Goal: Navigation & Orientation: Find specific page/section

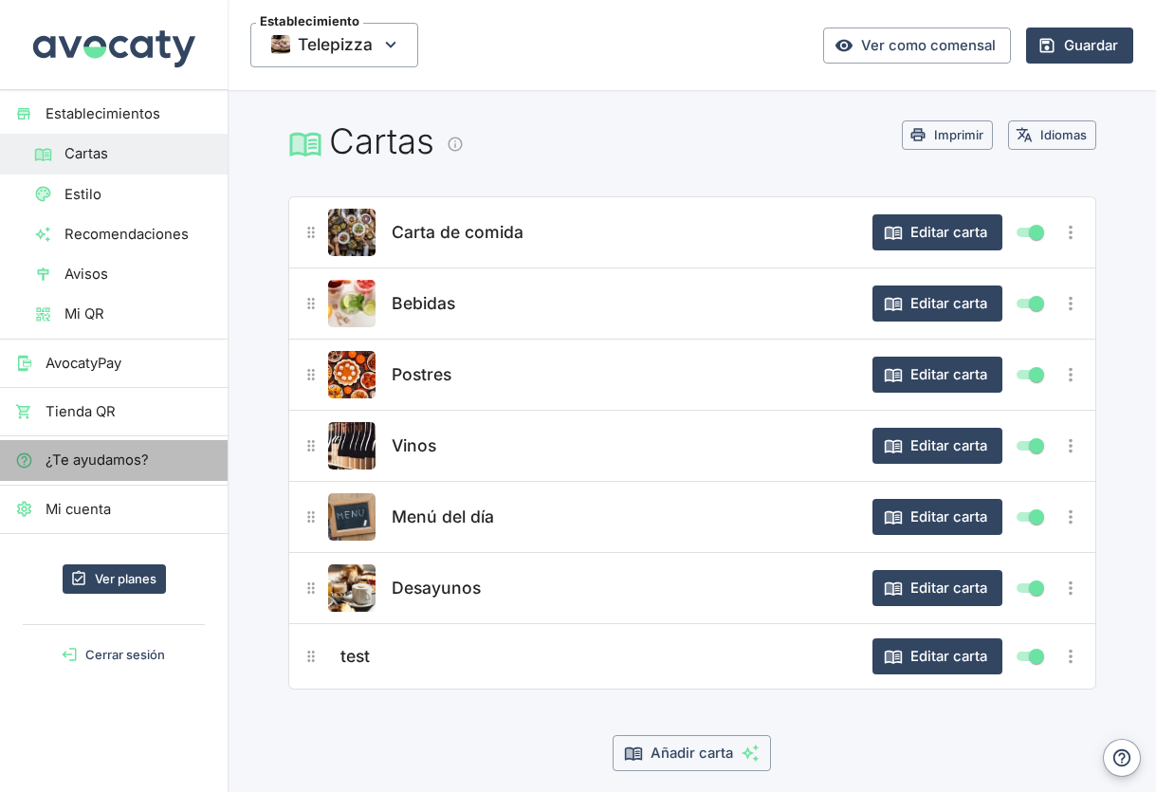
click at [113, 458] on span "¿Te ayudamos?" at bounding box center [129, 460] width 167 height 21
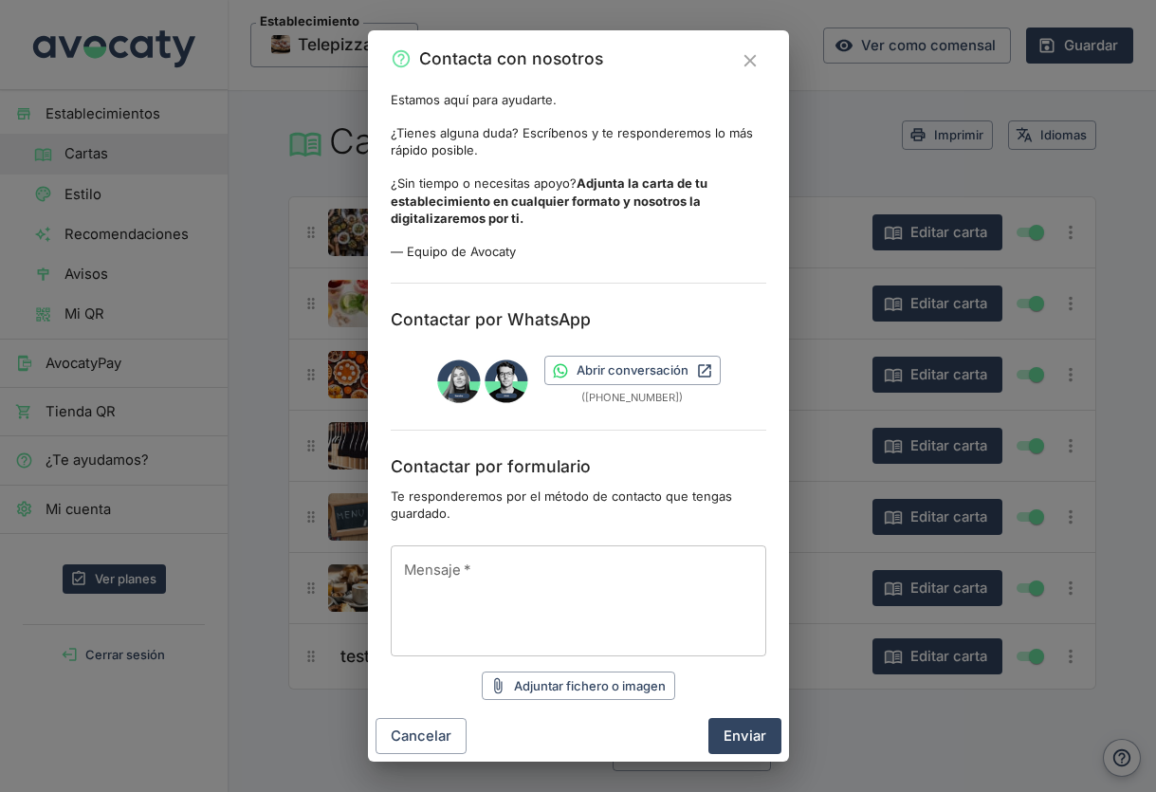
click at [653, 601] on textarea "Mensaje   *" at bounding box center [578, 600] width 349 height 80
click at [268, 388] on div "Contacta con nosotros Estamos aquí para ayudarte. ¿Tienes alguna duda? Escríben…" at bounding box center [578, 396] width 1156 height 792
click at [225, 455] on div "Contacta con nosotros Estamos aquí para ayudarte. ¿Tienes alguna duda? Escríben…" at bounding box center [578, 396] width 1156 height 792
click at [753, 55] on icon "Cerrar" at bounding box center [750, 60] width 21 height 21
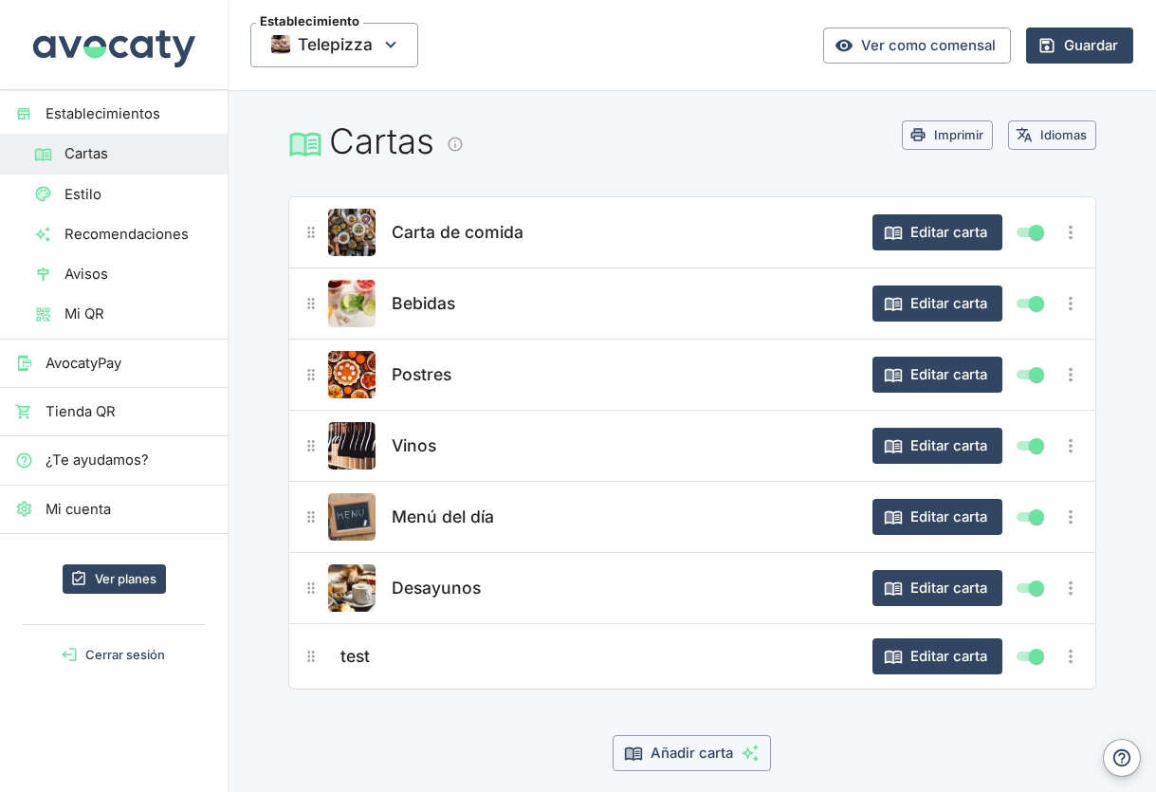
click at [92, 408] on span "Tienda QR" at bounding box center [129, 411] width 167 height 21
click at [90, 316] on span "Mi QR" at bounding box center [138, 313] width 148 height 21
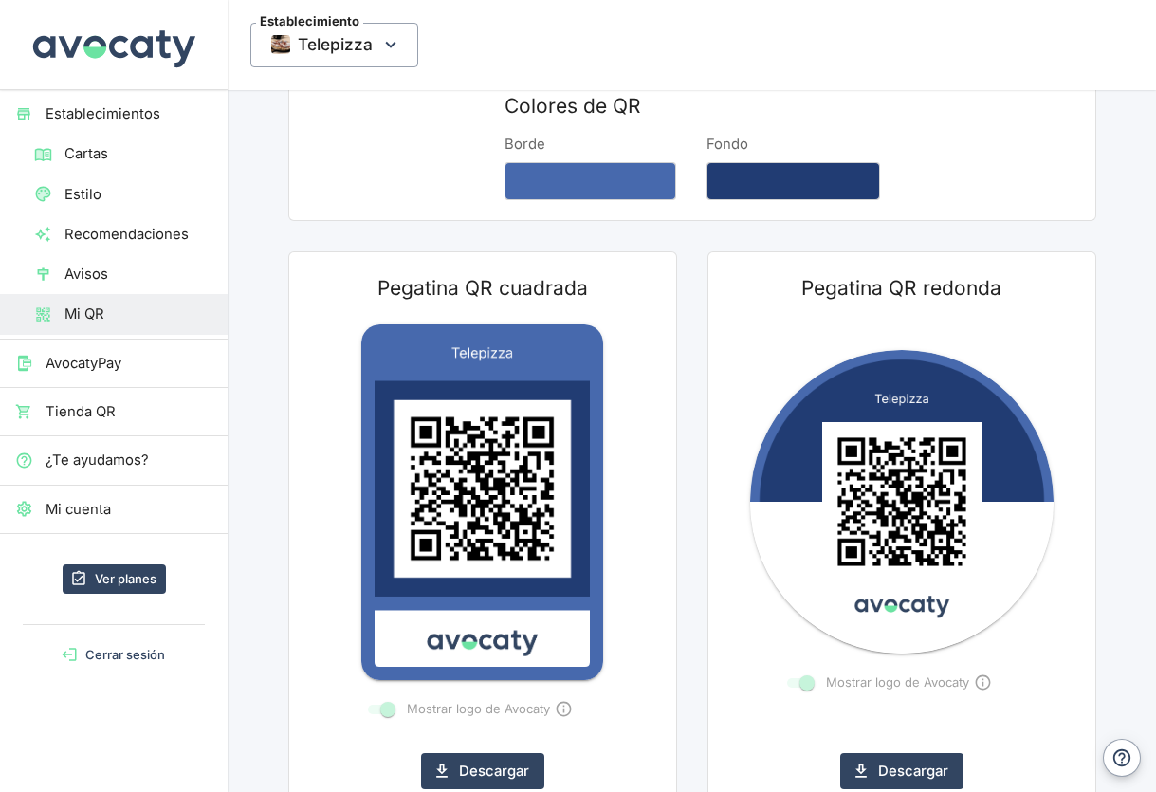
scroll to position [190, 0]
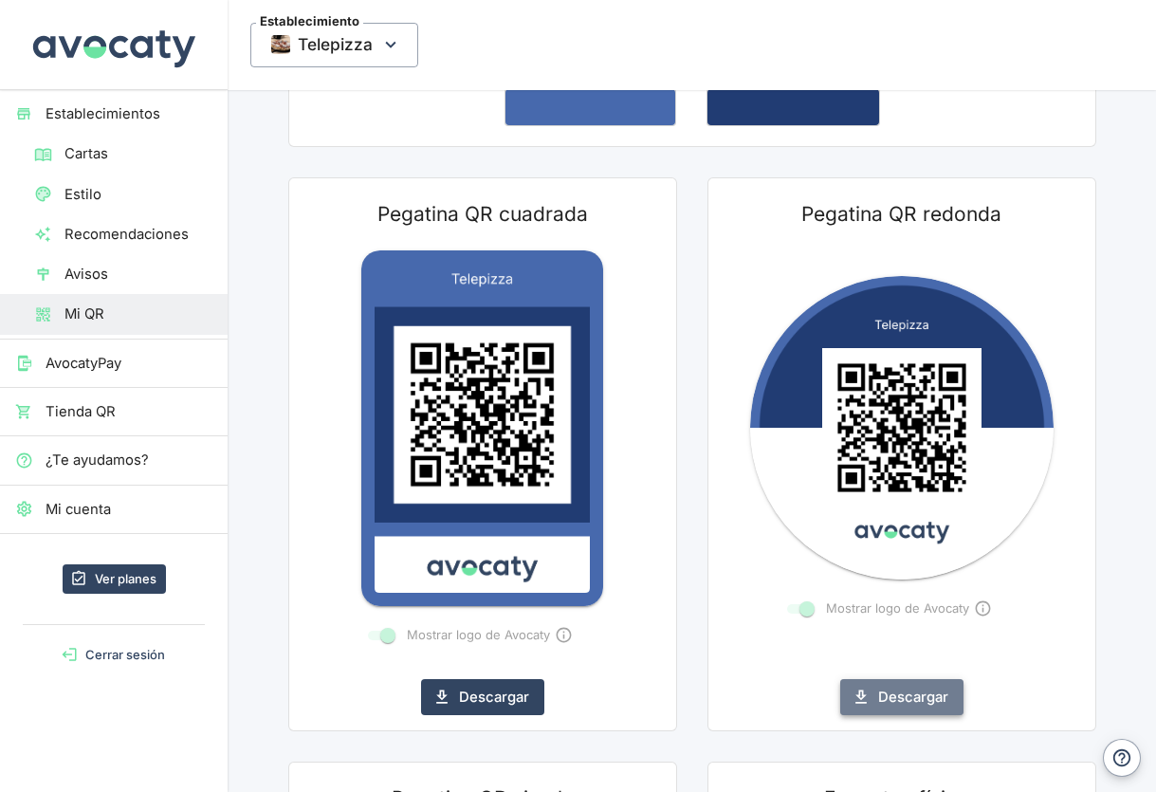
click at [892, 693] on button "Descargar" at bounding box center [901, 697] width 123 height 36
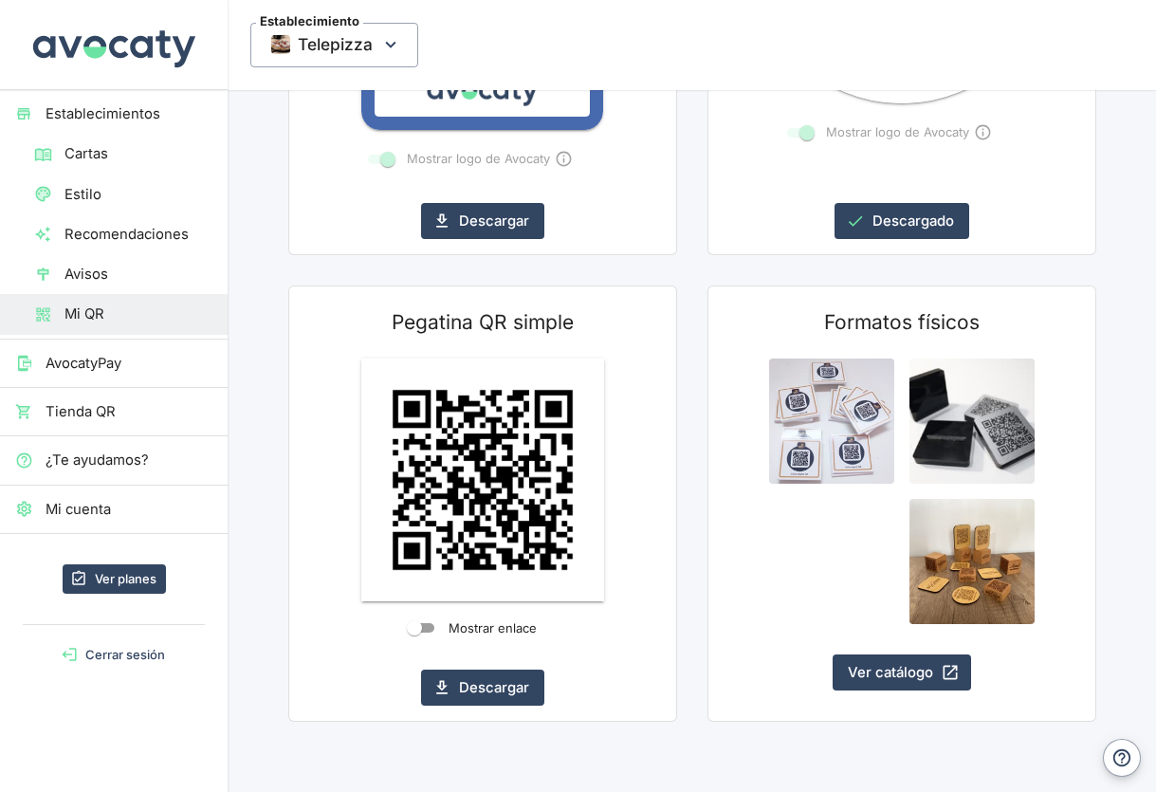
scroll to position [665, 0]
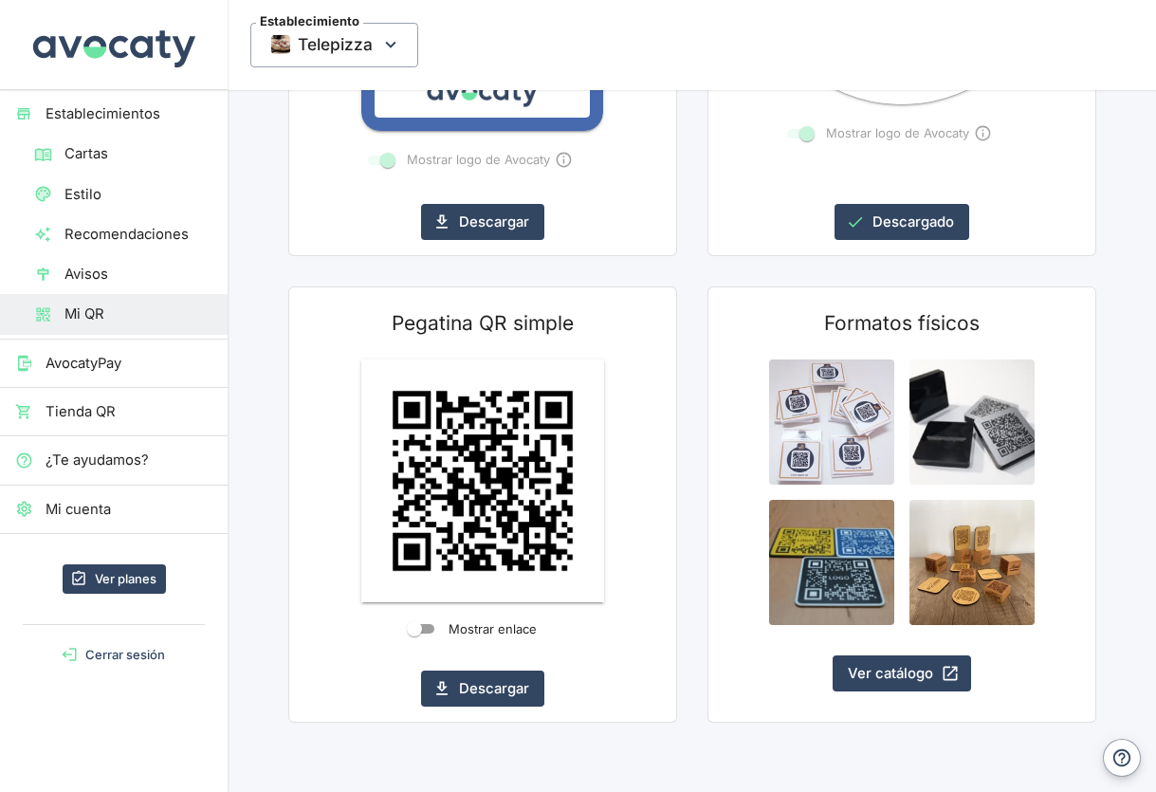
click at [421, 619] on input "Mostrar enlace" at bounding box center [414, 628] width 68 height 23
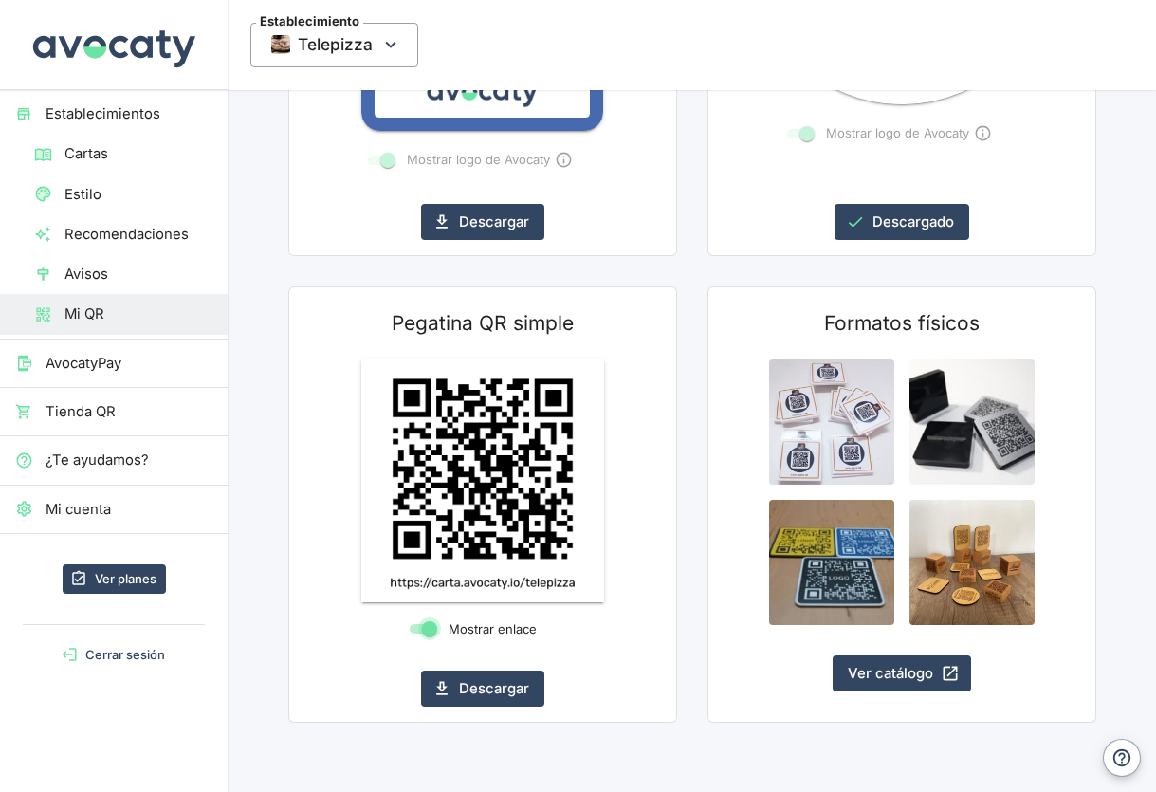
click at [431, 628] on input "Mostrar enlace" at bounding box center [429, 628] width 68 height 23
checkbox input "false"
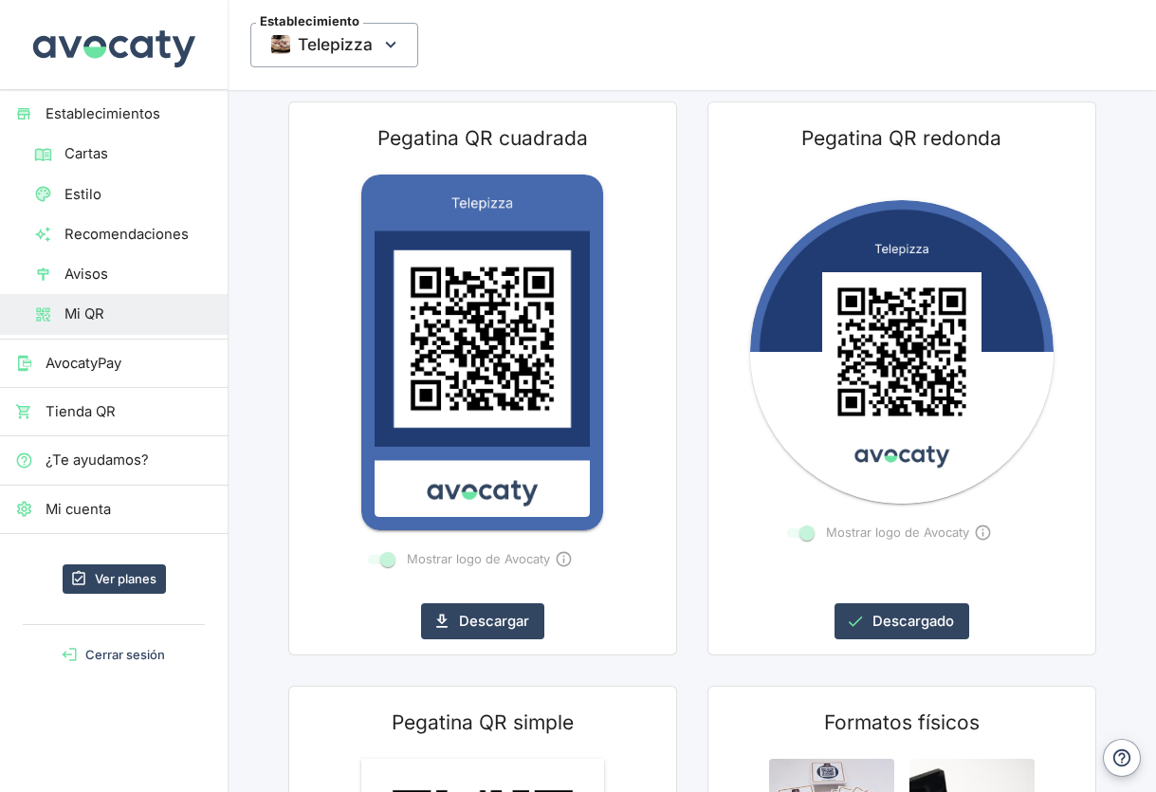
scroll to position [265, 0]
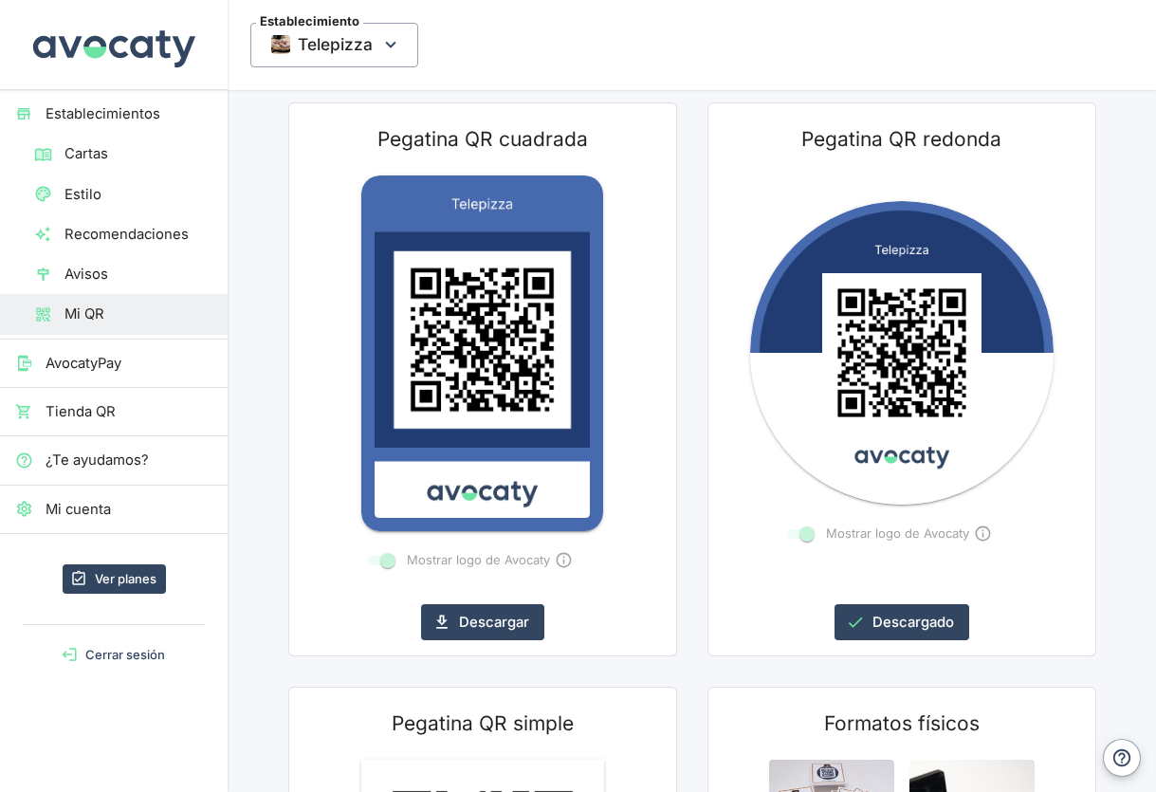
click at [565, 551] on icon "Mostrar por qué está bloqueado" at bounding box center [564, 560] width 18 height 18
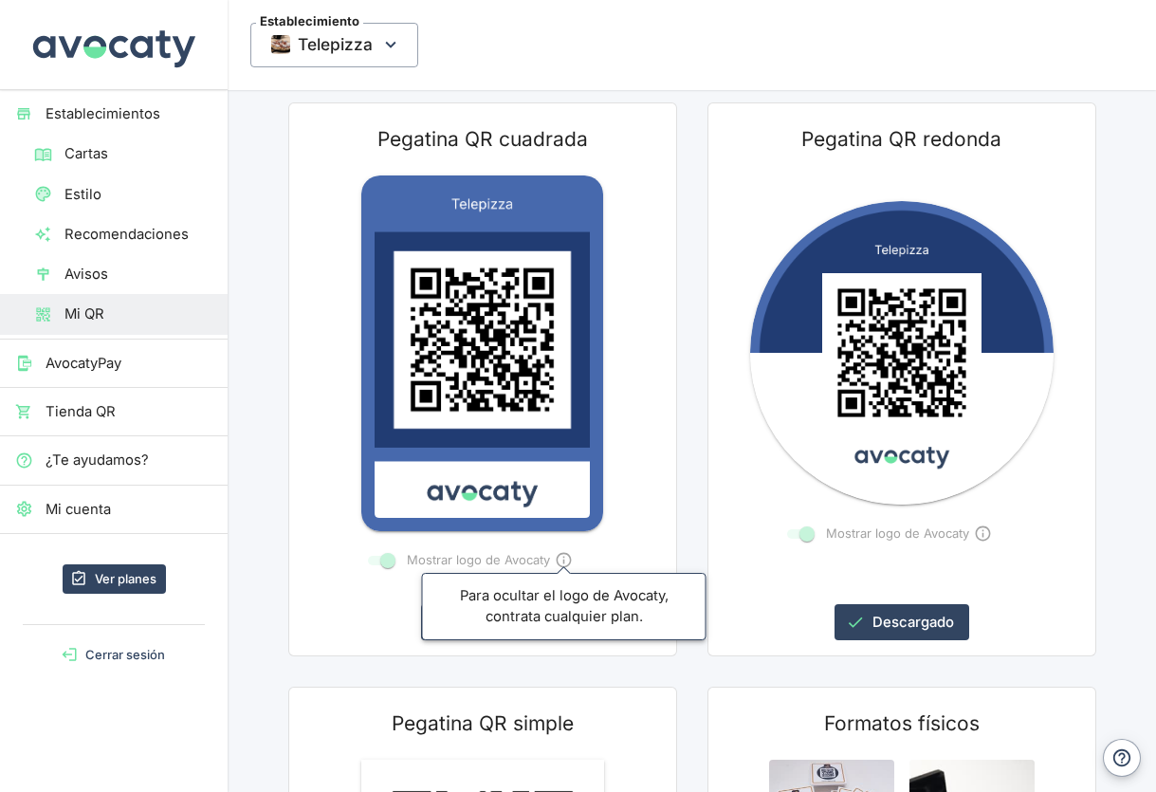
click at [565, 551] on icon "Mostrar por qué está bloqueado" at bounding box center [564, 560] width 18 height 18
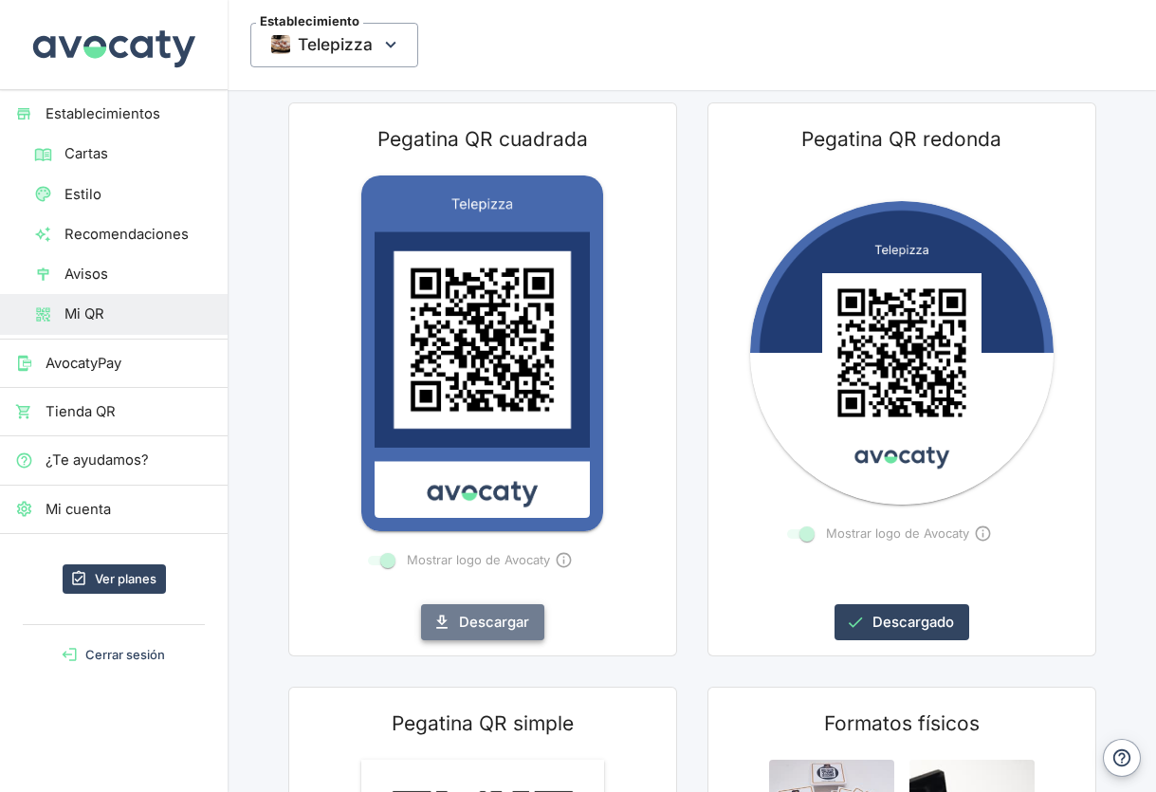
click at [486, 625] on button "Descargar" at bounding box center [482, 622] width 123 height 36
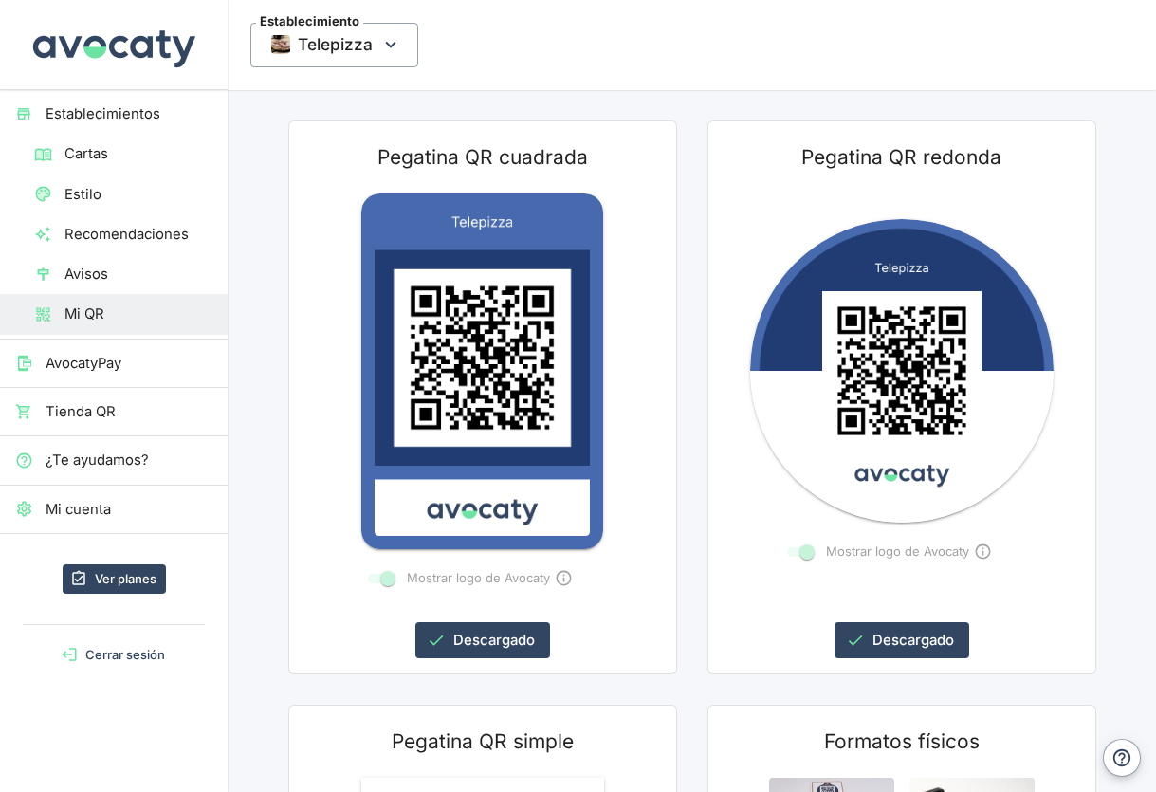
scroll to position [0, 0]
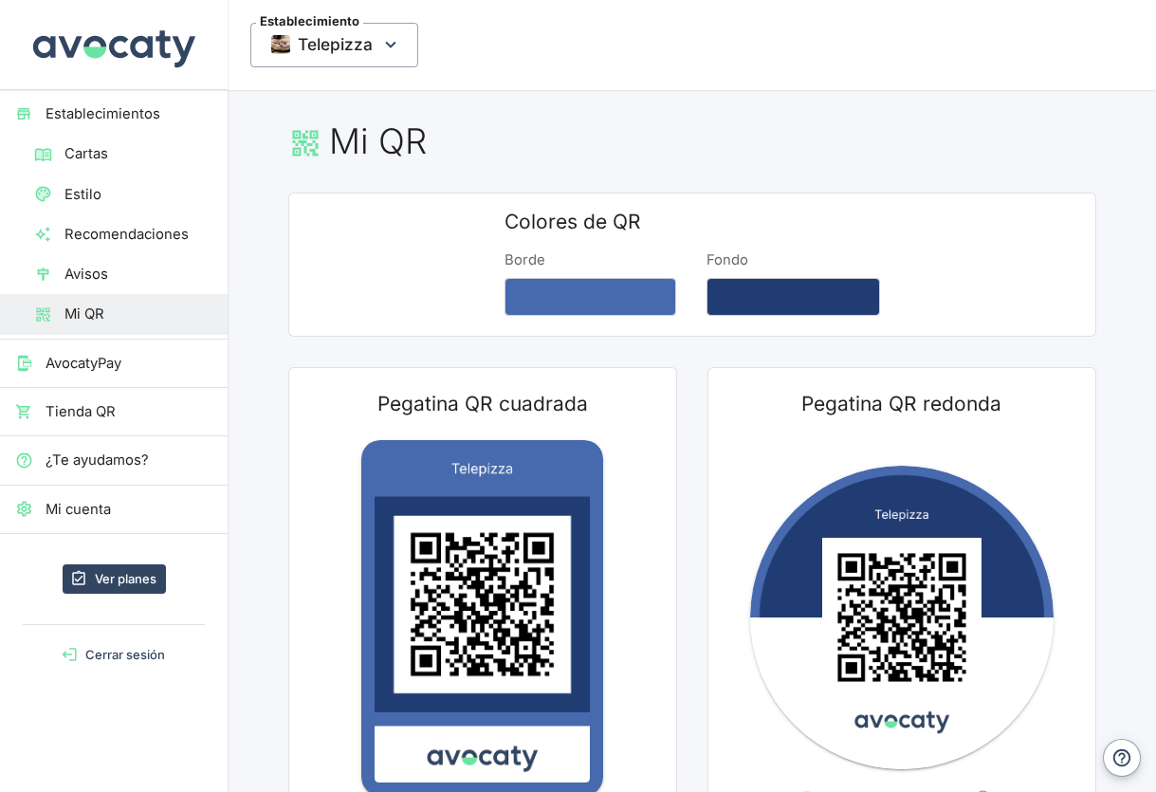
click at [301, 142] on icon at bounding box center [305, 143] width 26 height 26
click at [113, 267] on span "Avisos" at bounding box center [138, 274] width 148 height 21
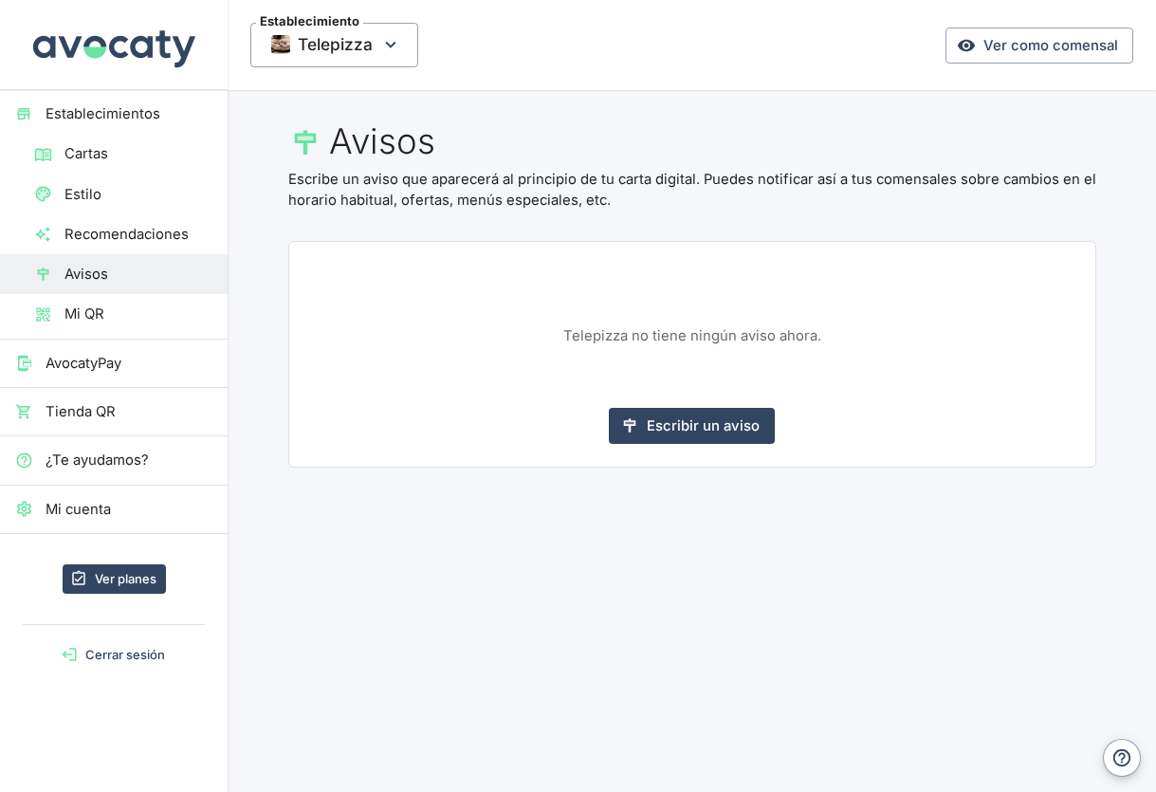
click at [118, 230] on span "Recomendaciones" at bounding box center [138, 234] width 148 height 21
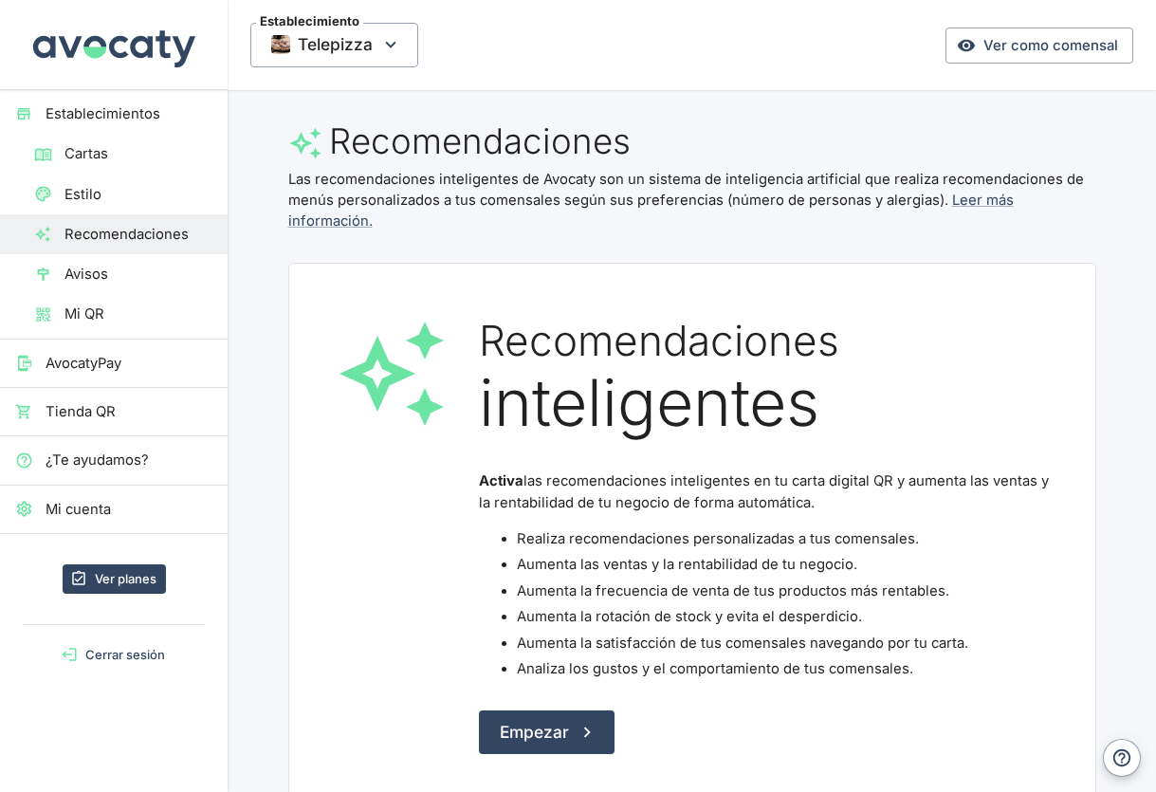
click at [95, 193] on span "Estilo" at bounding box center [138, 194] width 148 height 21
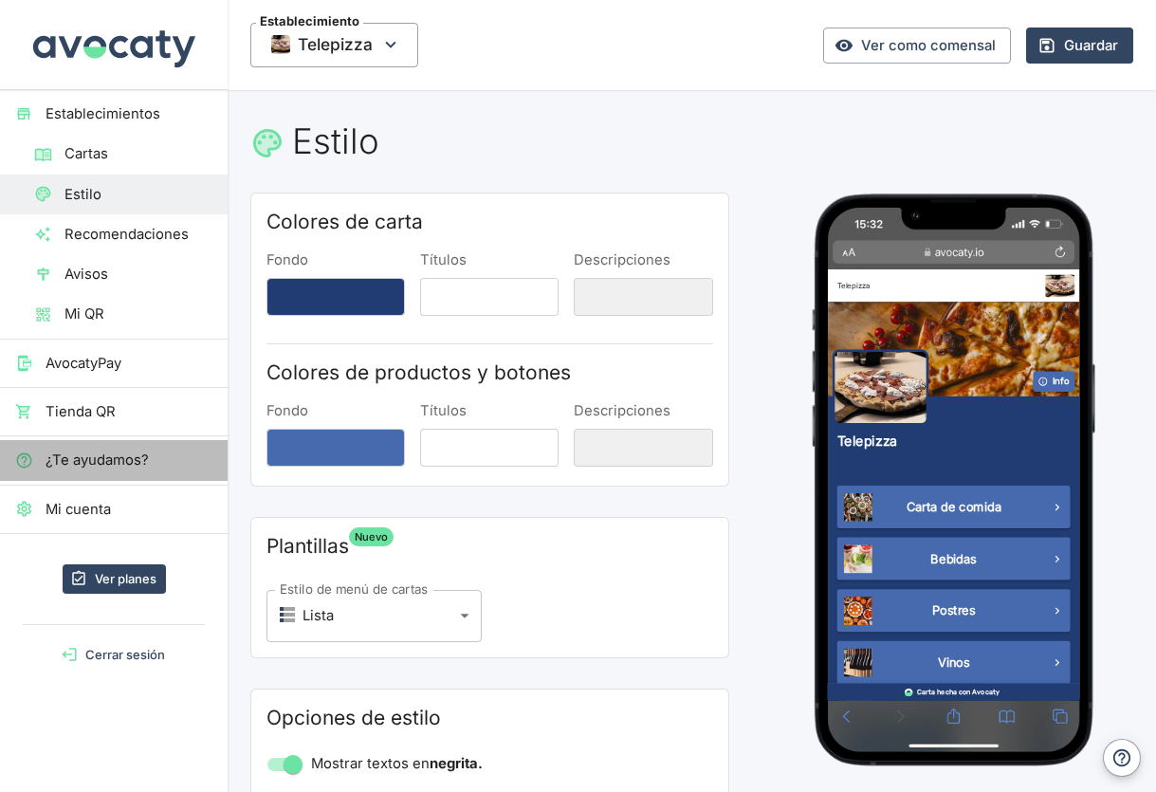
click at [139, 454] on span "¿Te ayudamos?" at bounding box center [129, 460] width 167 height 21
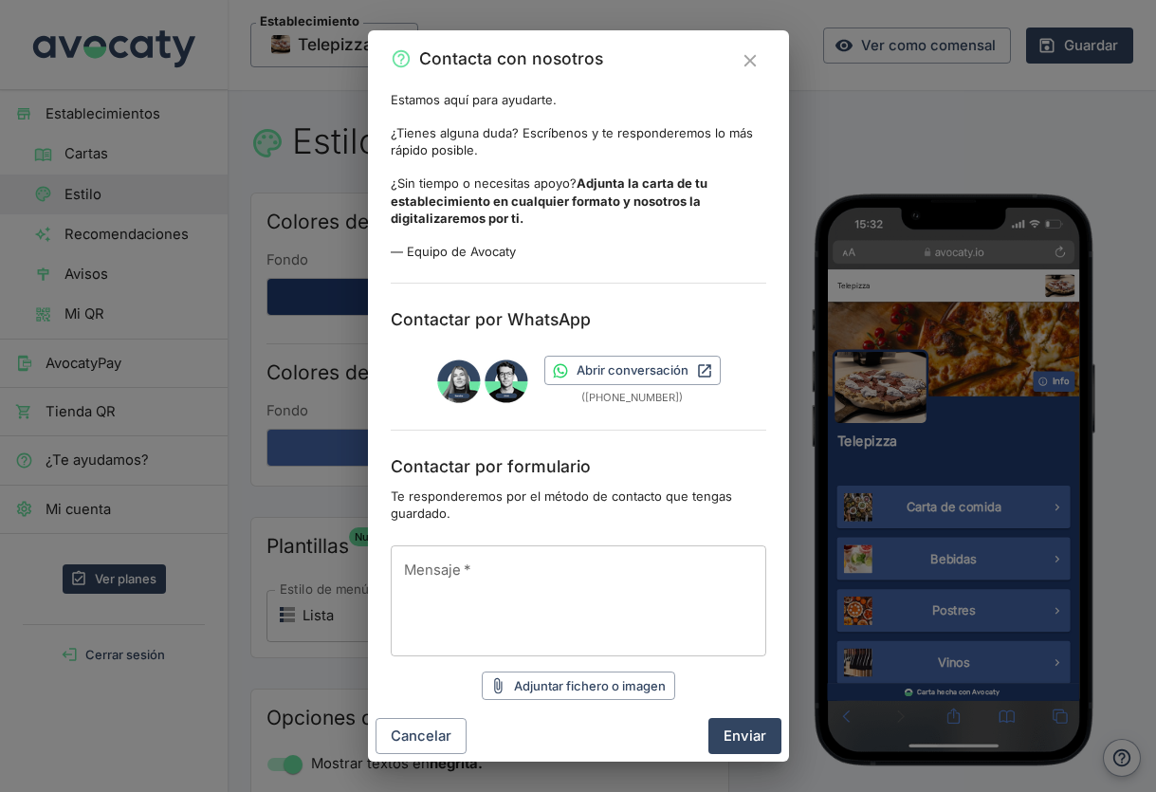
click at [749, 63] on icon "Cerrar" at bounding box center [750, 60] width 21 height 21
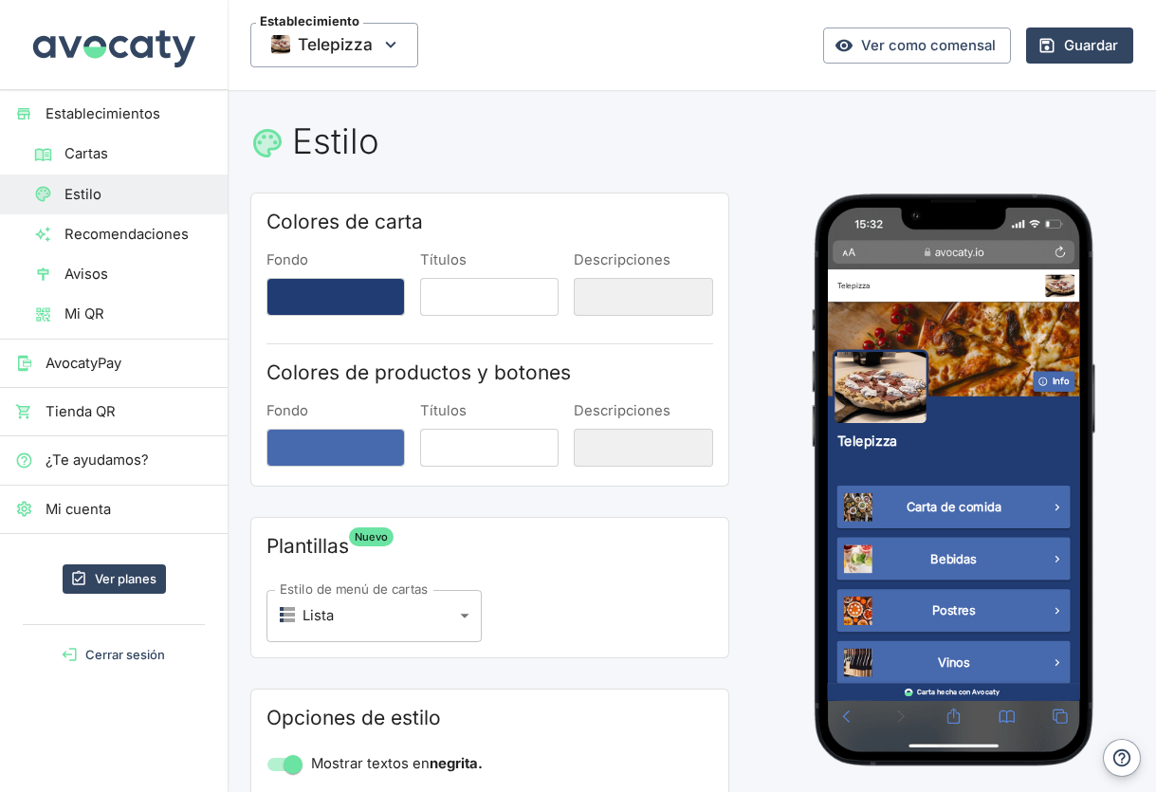
click at [91, 516] on span "Mi cuenta" at bounding box center [129, 509] width 167 height 21
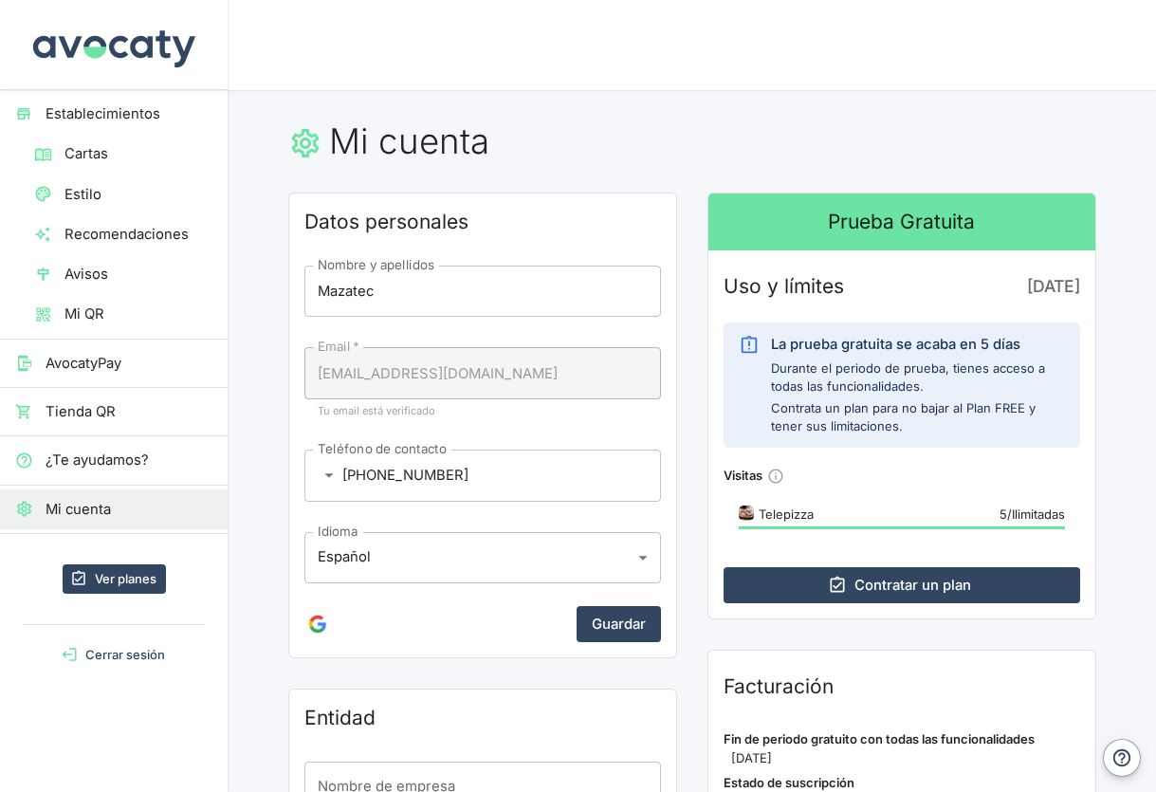
click at [104, 303] on span "Mi QR" at bounding box center [138, 313] width 148 height 21
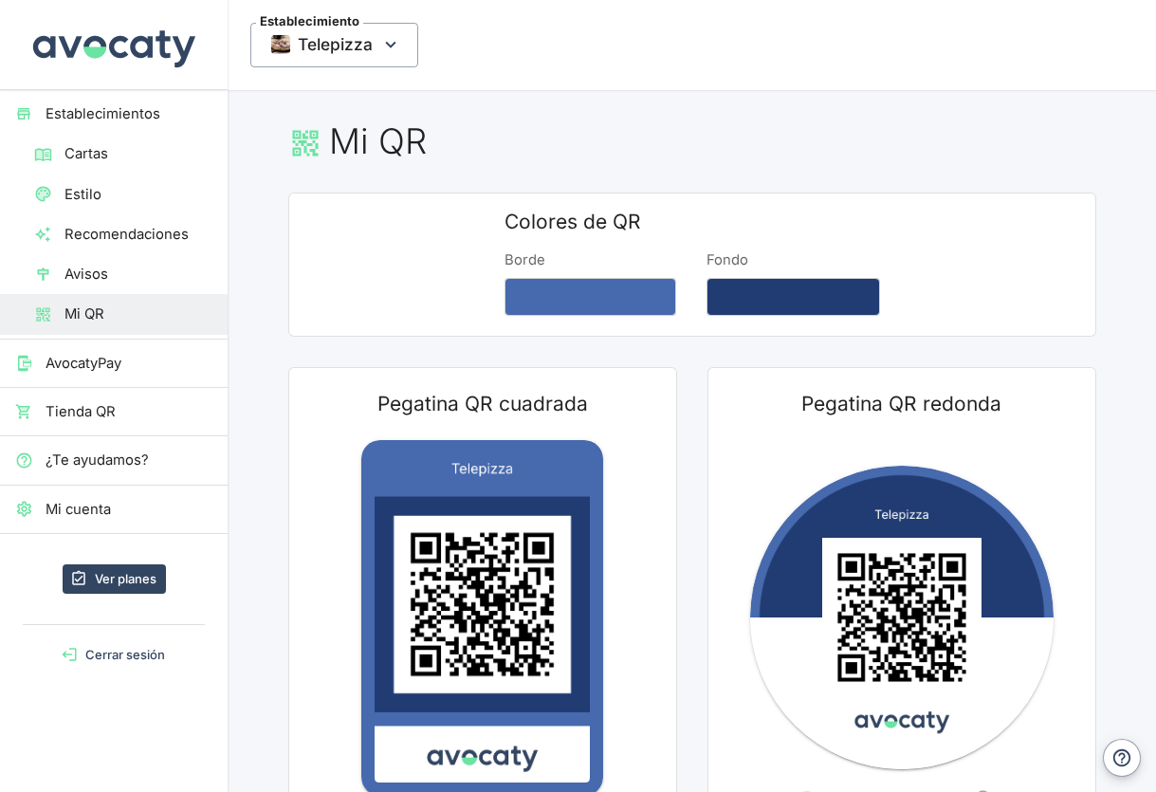
click at [136, 158] on span "Cartas" at bounding box center [138, 153] width 148 height 21
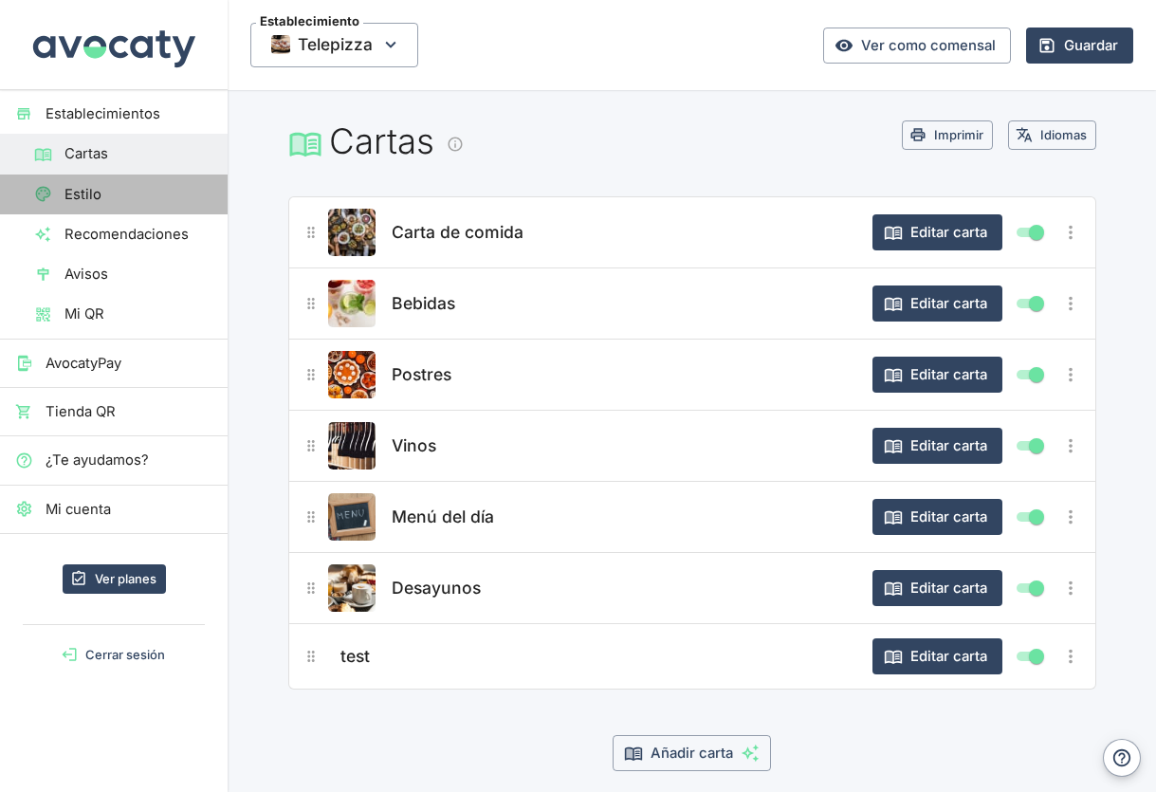
click at [132, 198] on span "Estilo" at bounding box center [138, 194] width 148 height 21
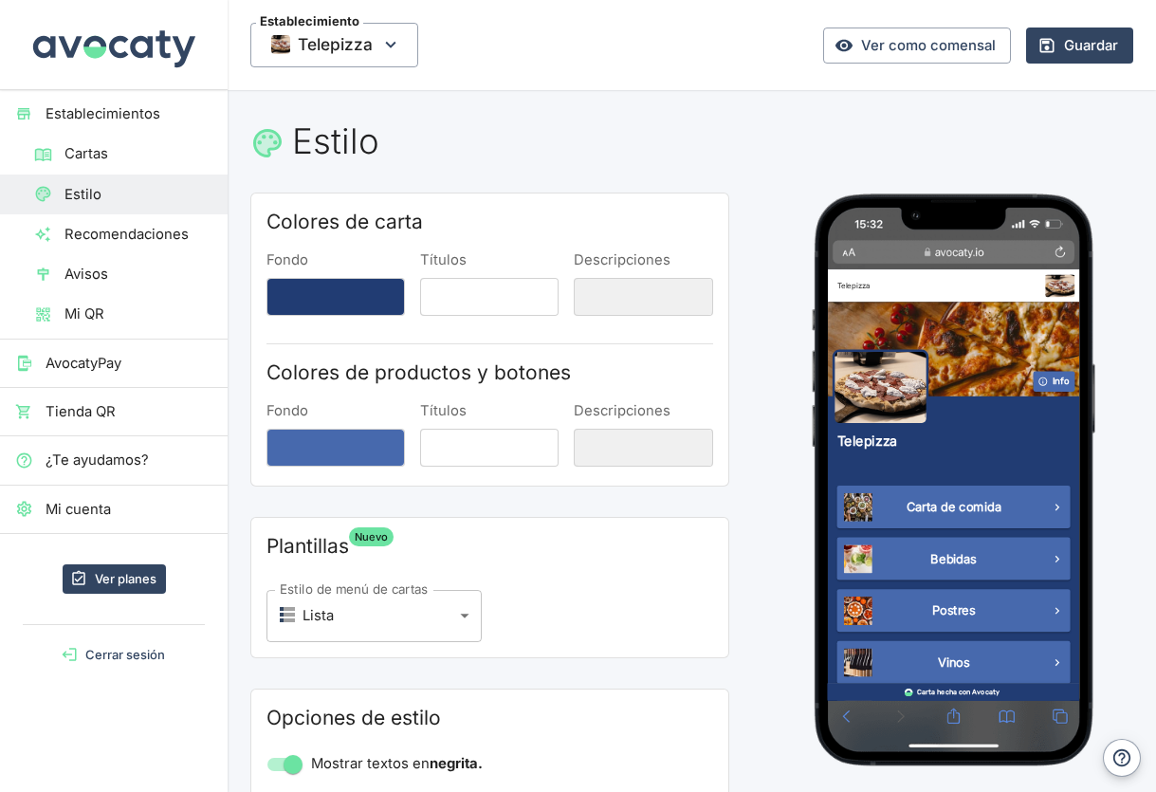
click at [140, 241] on span "Recomendaciones" at bounding box center [138, 234] width 148 height 21
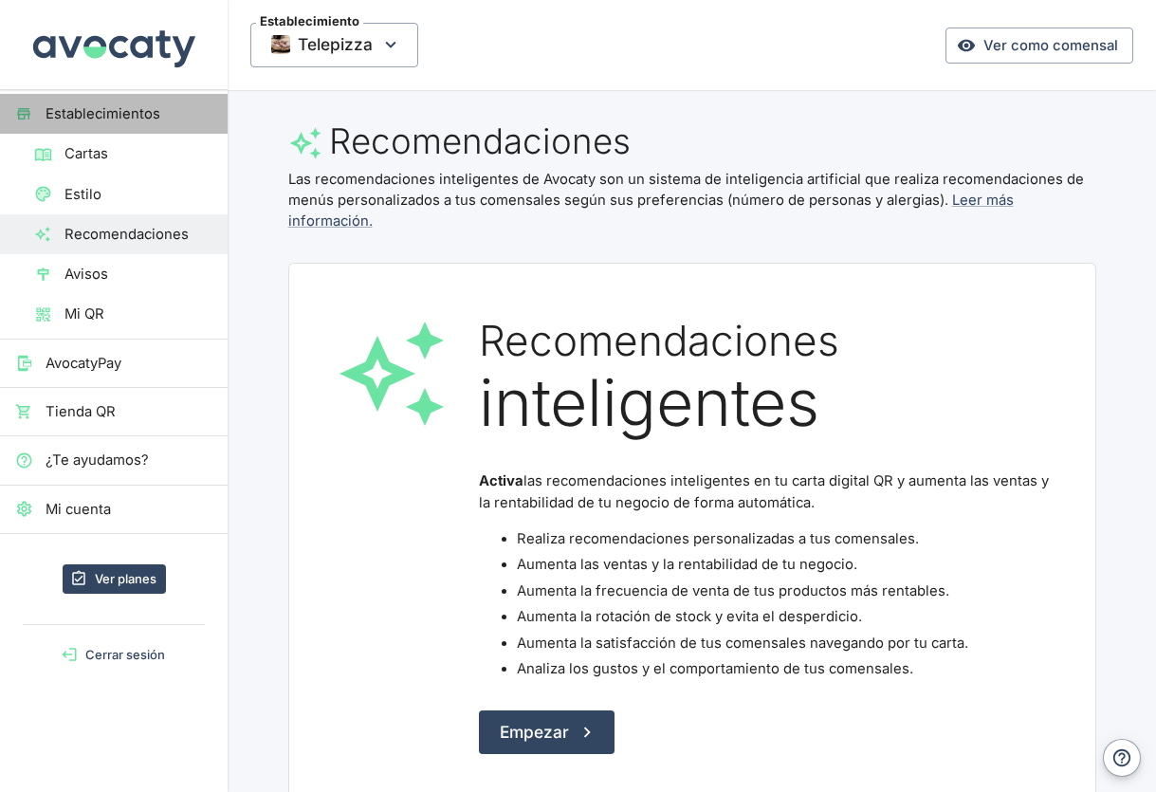
click at [86, 104] on span "Establecimientos" at bounding box center [129, 113] width 167 height 21
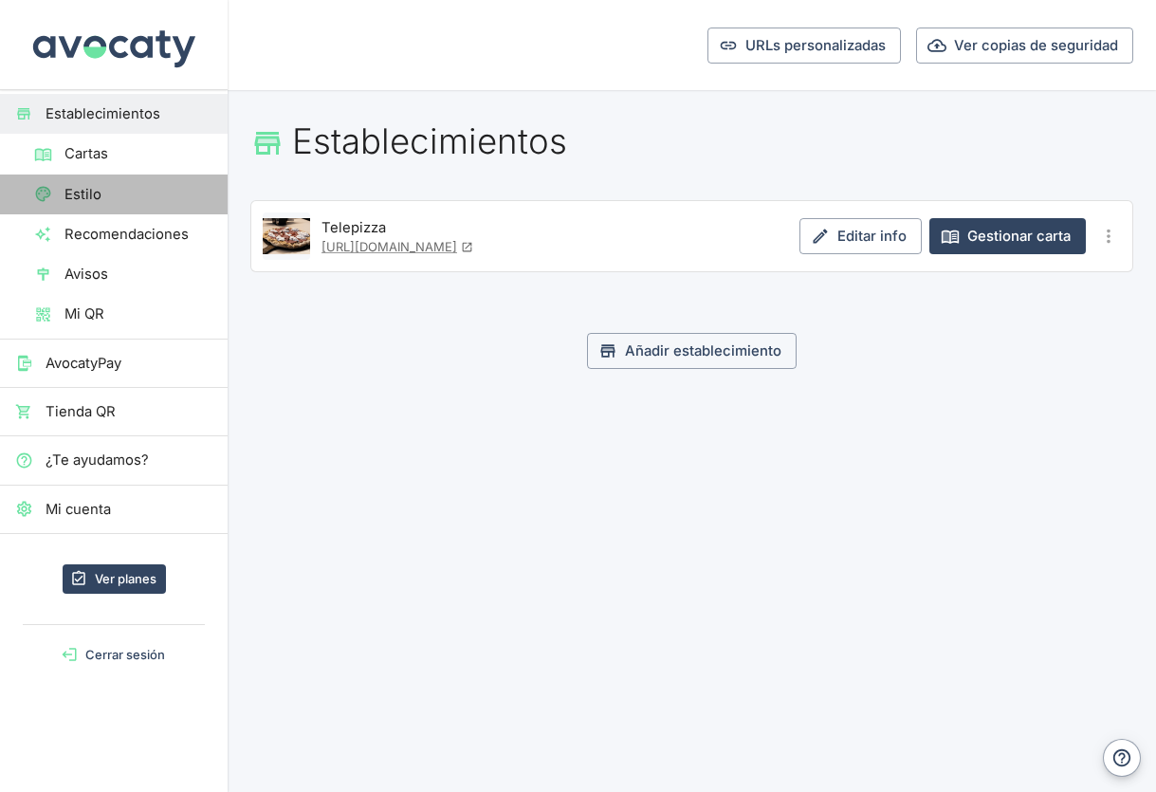
click at [114, 203] on span "Estilo" at bounding box center [138, 194] width 148 height 21
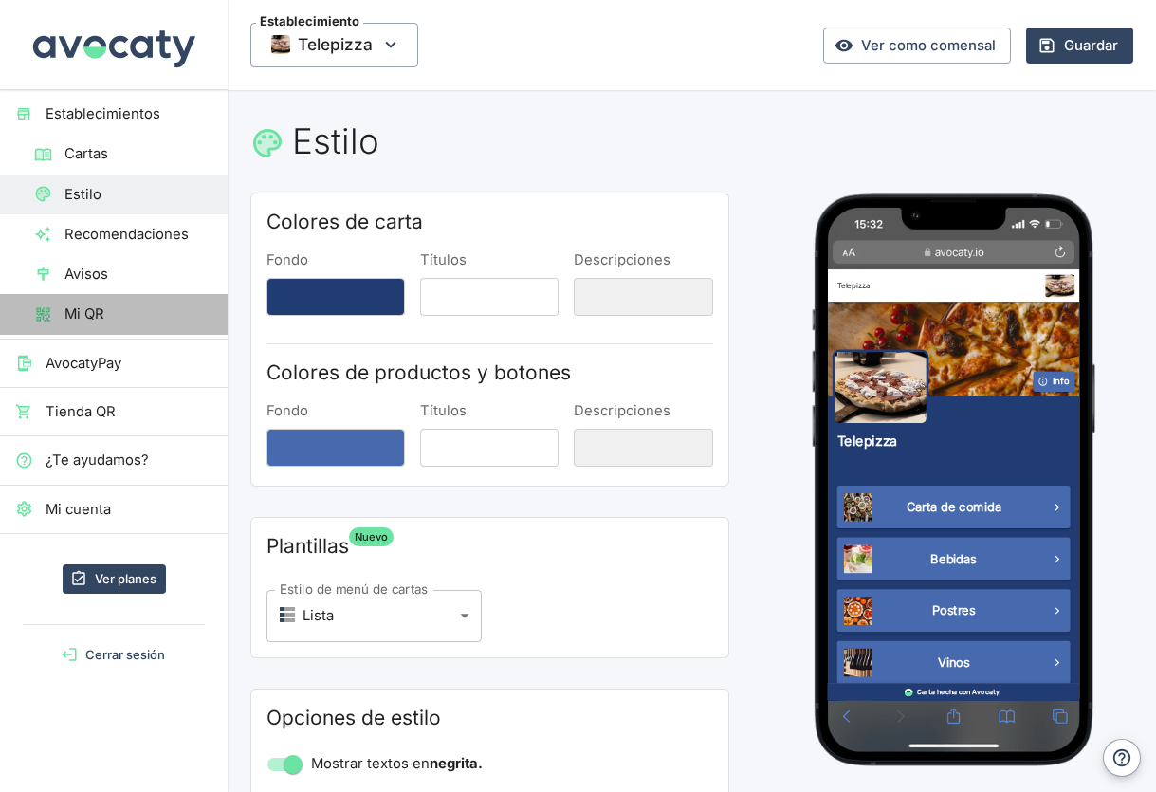
click at [110, 314] on span "Mi QR" at bounding box center [138, 313] width 148 height 21
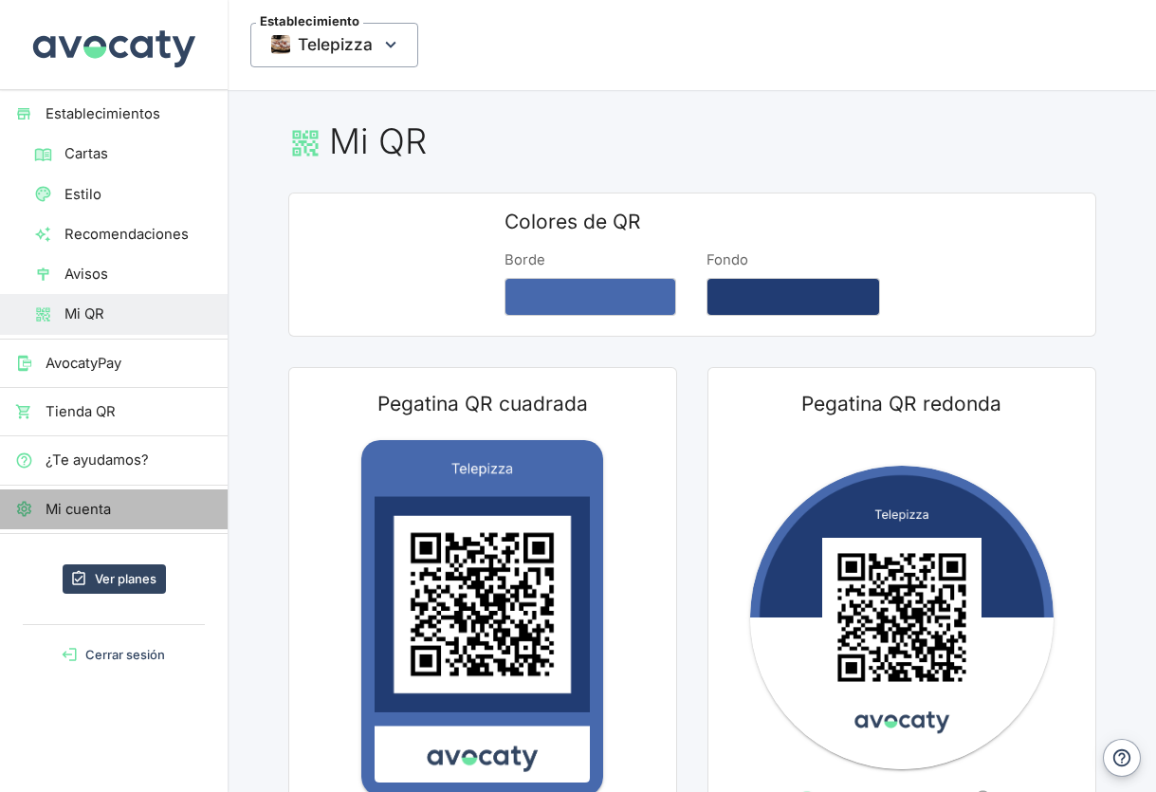
click at [106, 513] on span "Mi cuenta" at bounding box center [129, 509] width 167 height 21
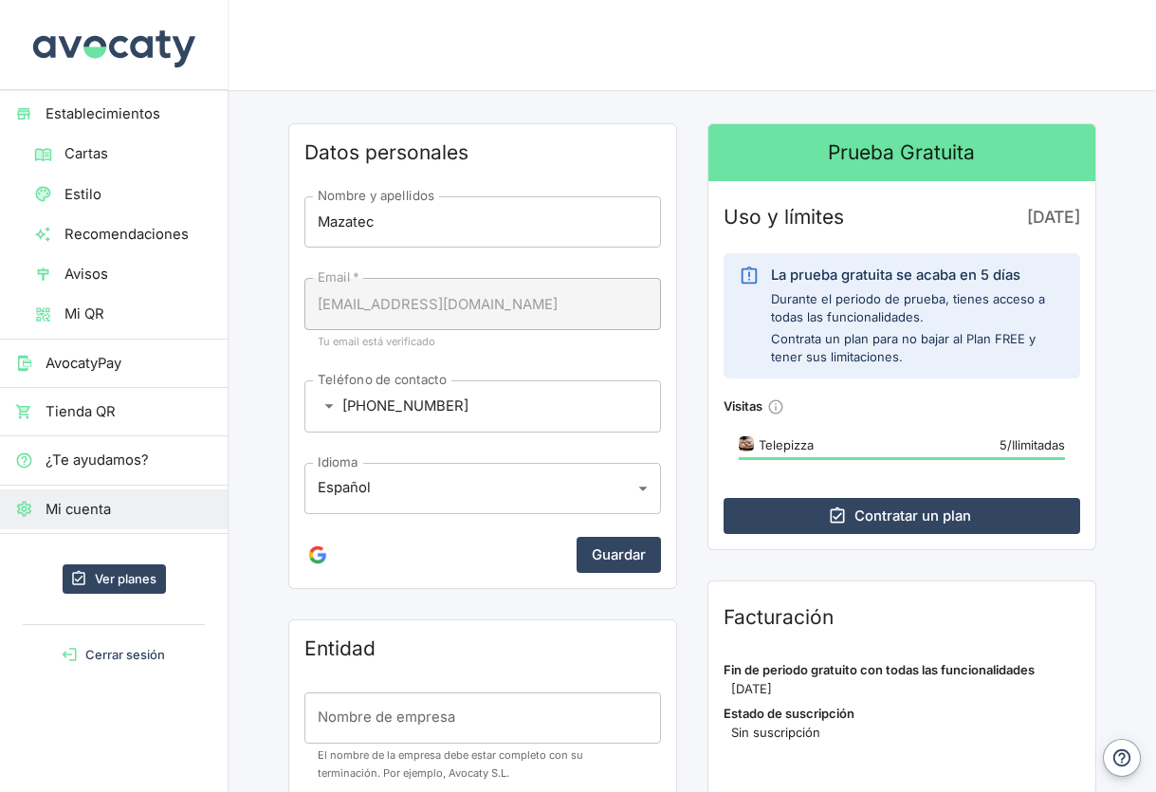
scroll to position [143, 0]
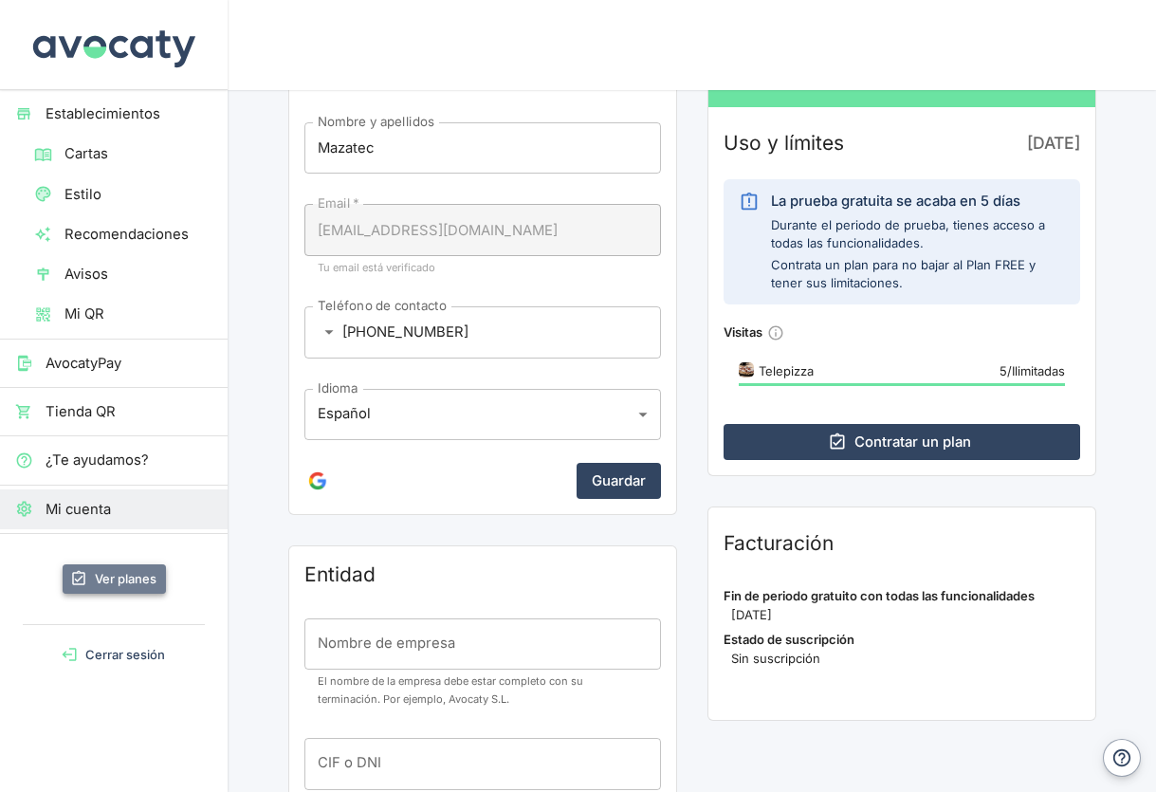
click at [128, 584] on link "Ver planes" at bounding box center [114, 578] width 103 height 29
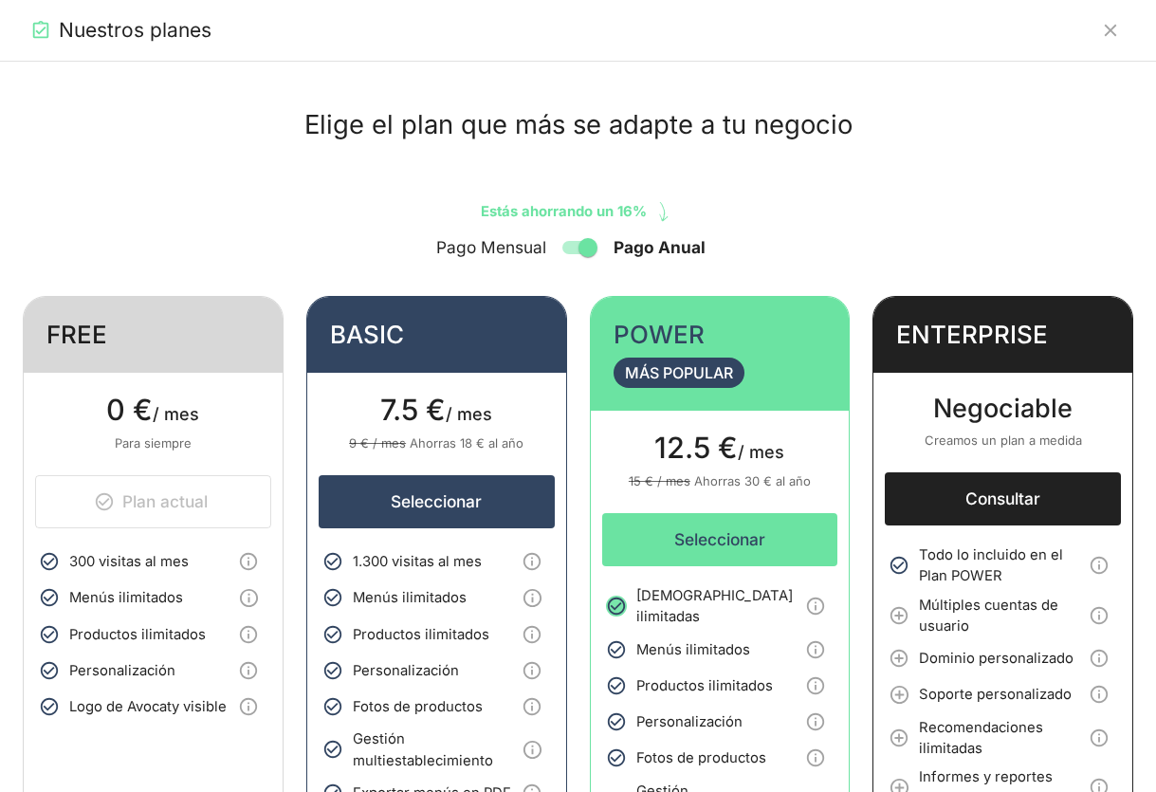
click at [1112, 24] on icon "Cerrar" at bounding box center [1110, 30] width 21 height 21
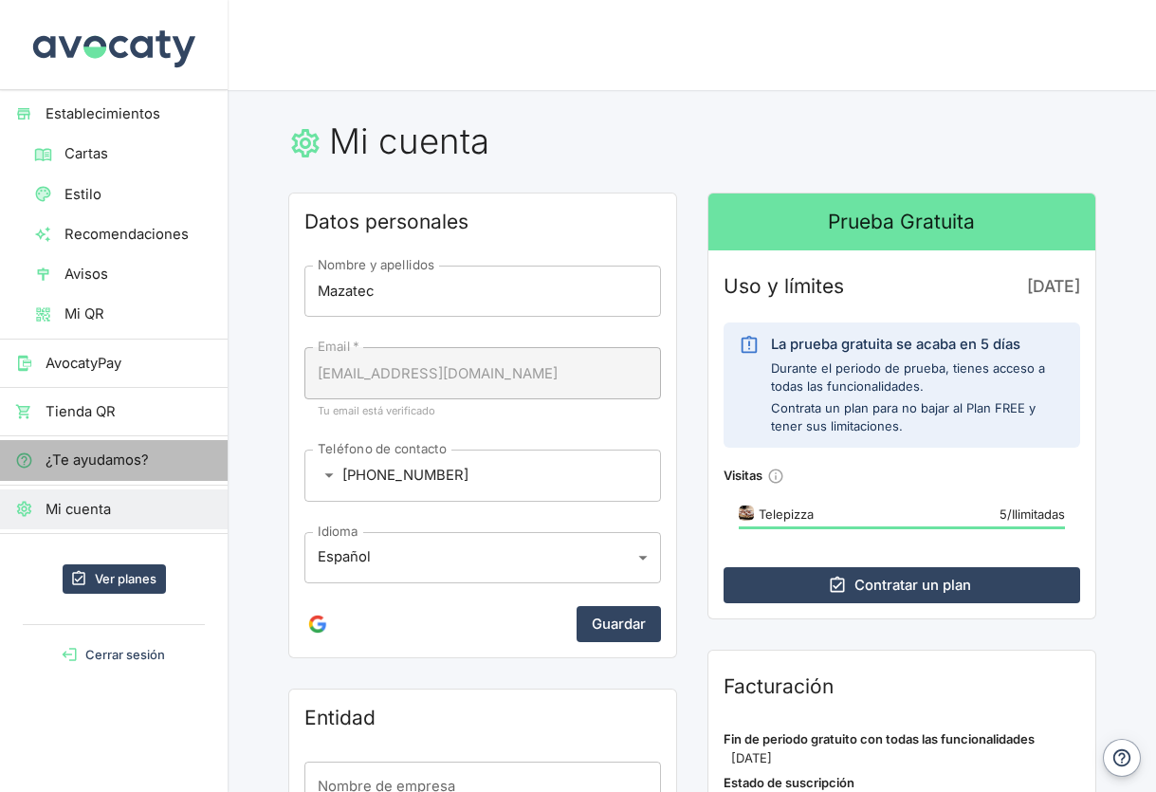
click at [154, 454] on span "¿Te ayudamos?" at bounding box center [129, 460] width 167 height 21
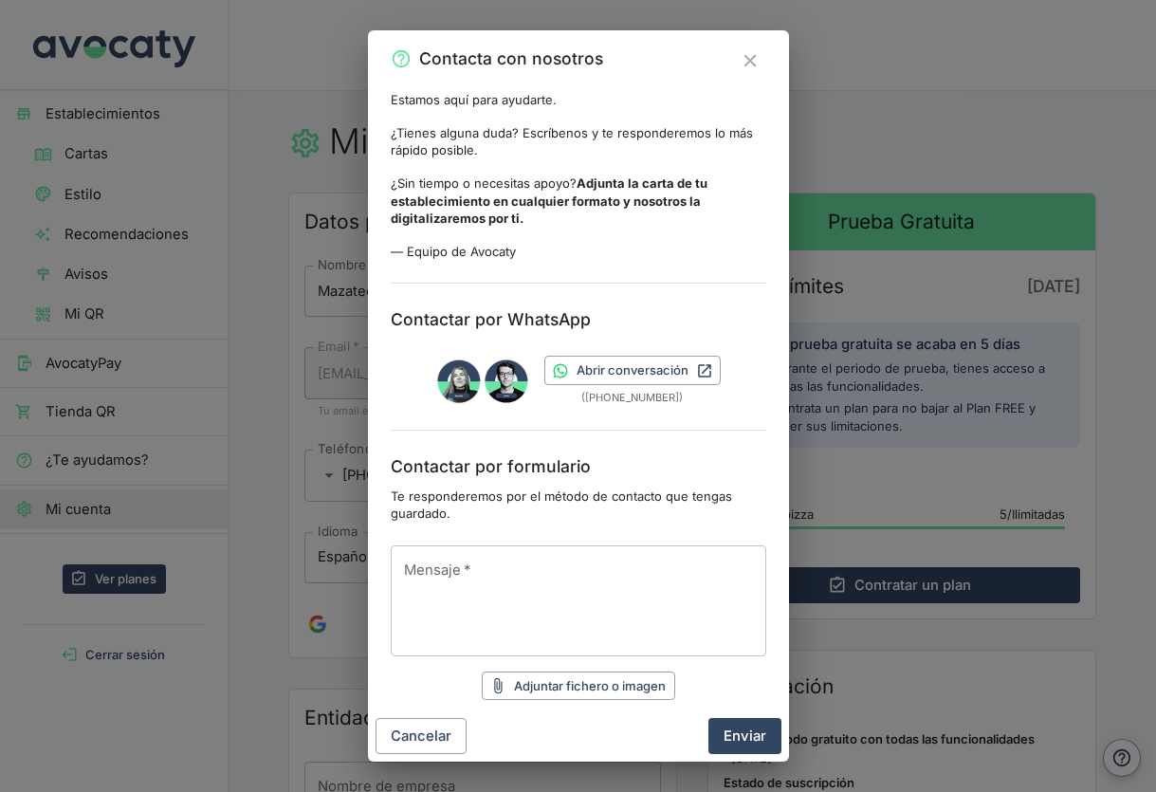
click at [501, 579] on textarea "Mensaje   *" at bounding box center [578, 600] width 349 height 80
click at [431, 731] on button "Cancelar" at bounding box center [421, 736] width 91 height 36
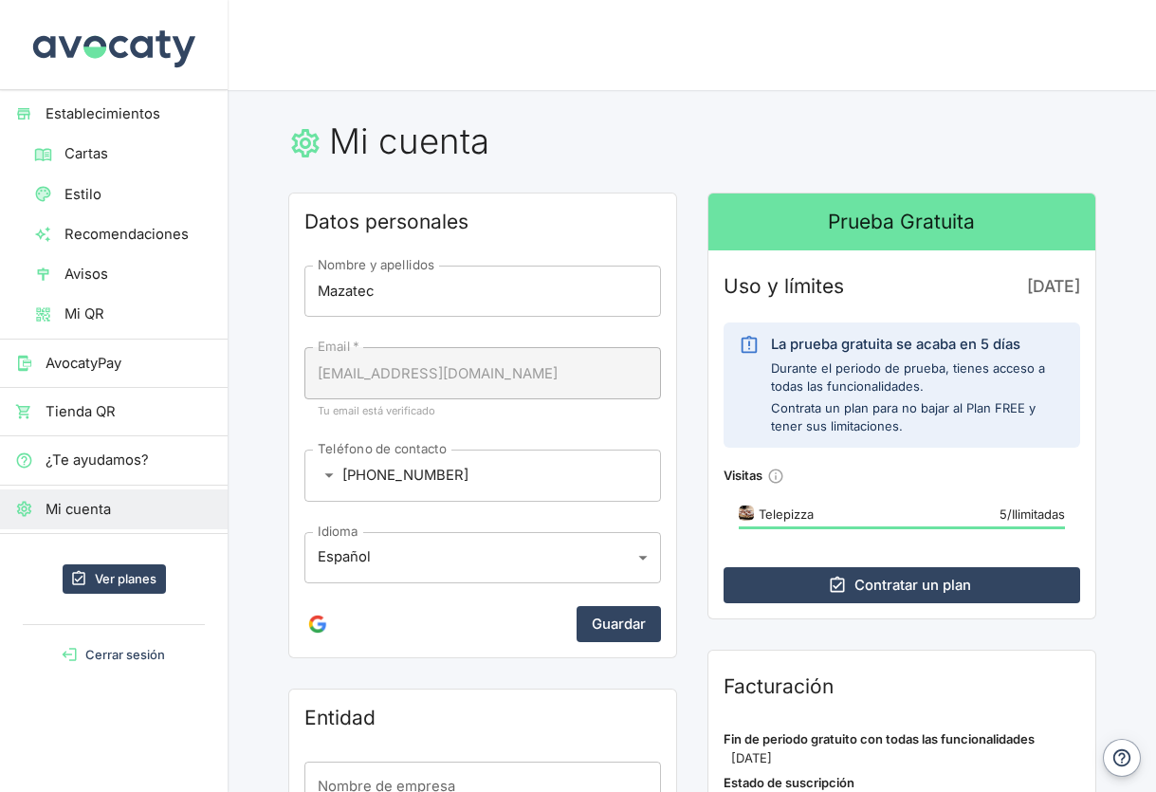
click at [101, 505] on span "Mi cuenta" at bounding box center [129, 509] width 167 height 21
click at [778, 481] on icon "¿Cómo se cuentan las visitas?" at bounding box center [776, 477] width 18 height 18
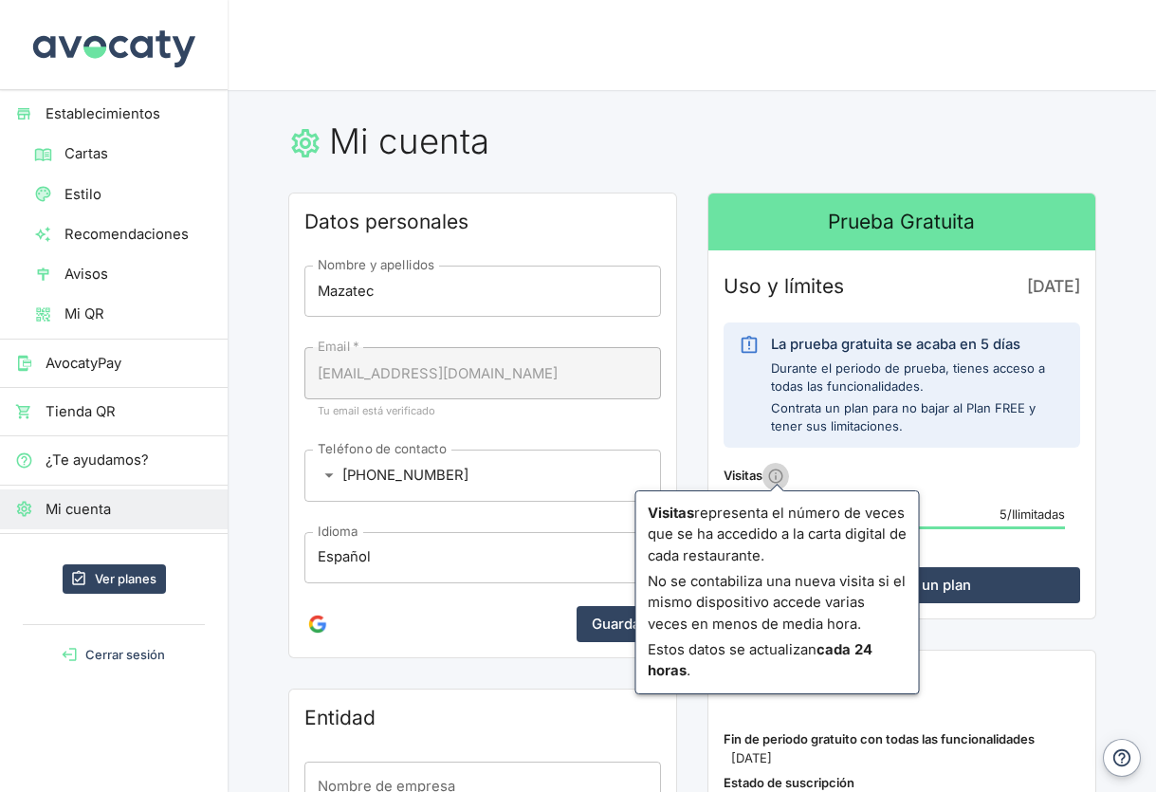
click at [773, 476] on icon "¿Cómo se cuentan las visitas?" at bounding box center [776, 477] width 18 height 18
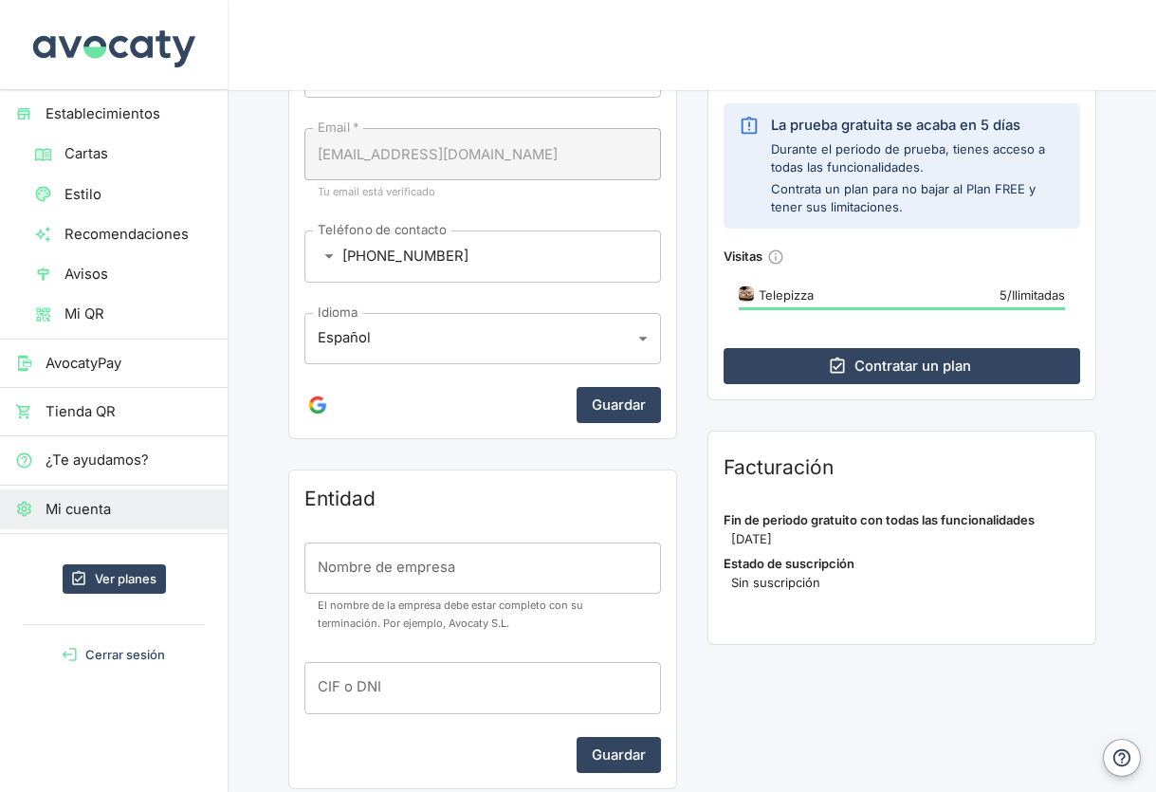
scroll to position [235, 0]
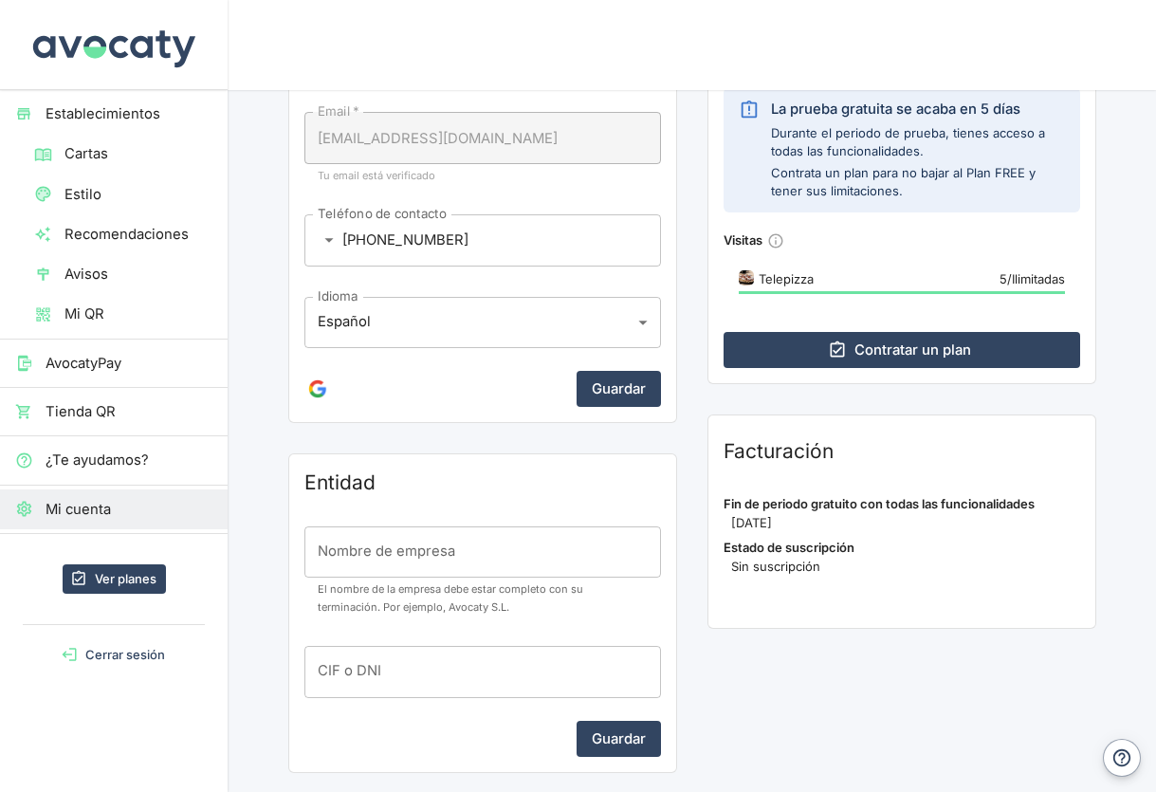
click at [314, 391] on img "Usando Google para iniciar sesión." at bounding box center [317, 388] width 23 height 23
click at [373, 382] on div "Usando Google para iniciar sesión. [GEOGRAPHIC_DATA]" at bounding box center [482, 389] width 357 height 36
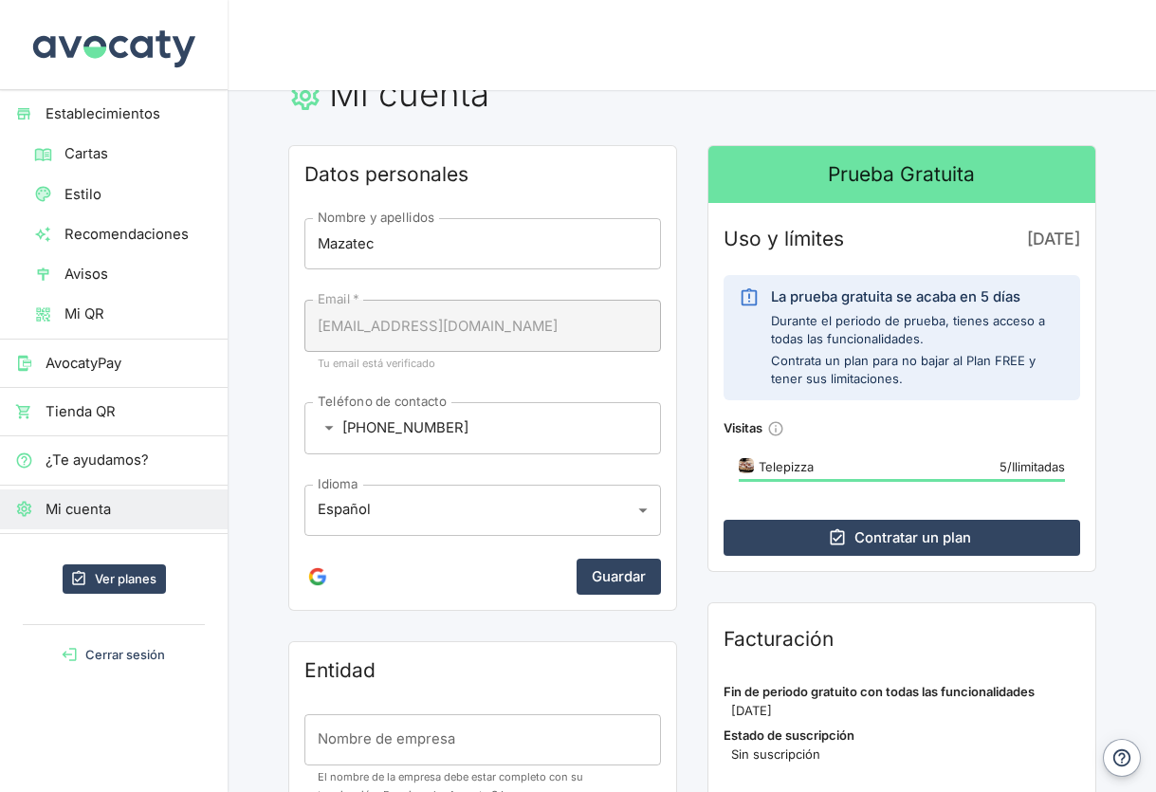
scroll to position [5, 0]
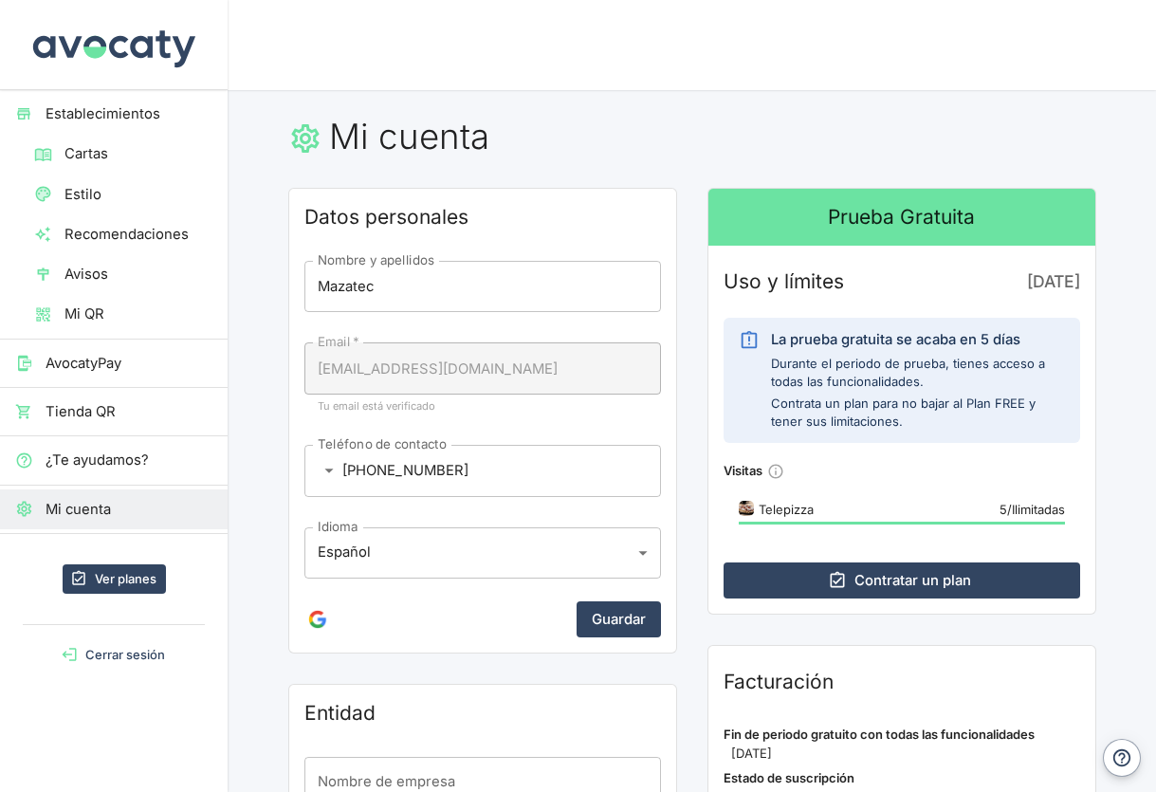
click at [330, 468] on body "Valoramos tu privacidad Usamos cookies para mejorar su experiencia de navegació…" at bounding box center [578, 396] width 1156 height 792
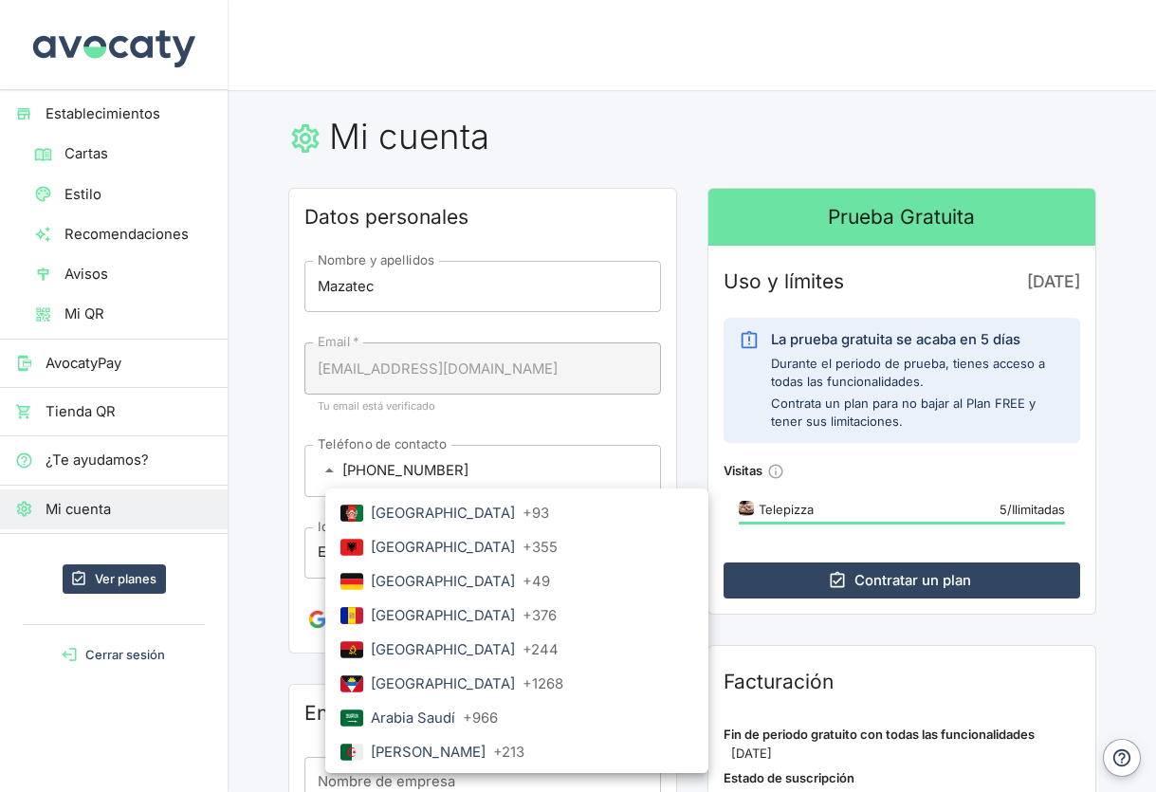
scroll to position [1999, 0]
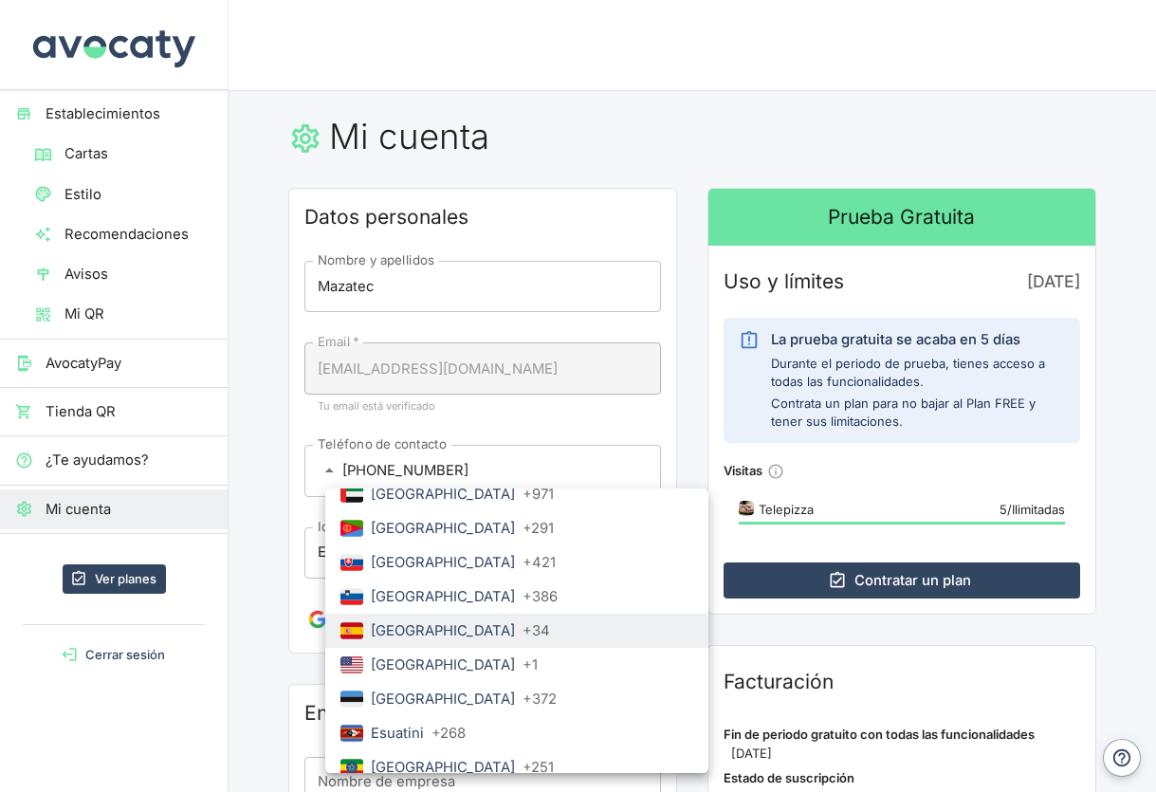
click at [325, 468] on div at bounding box center [578, 396] width 1156 height 792
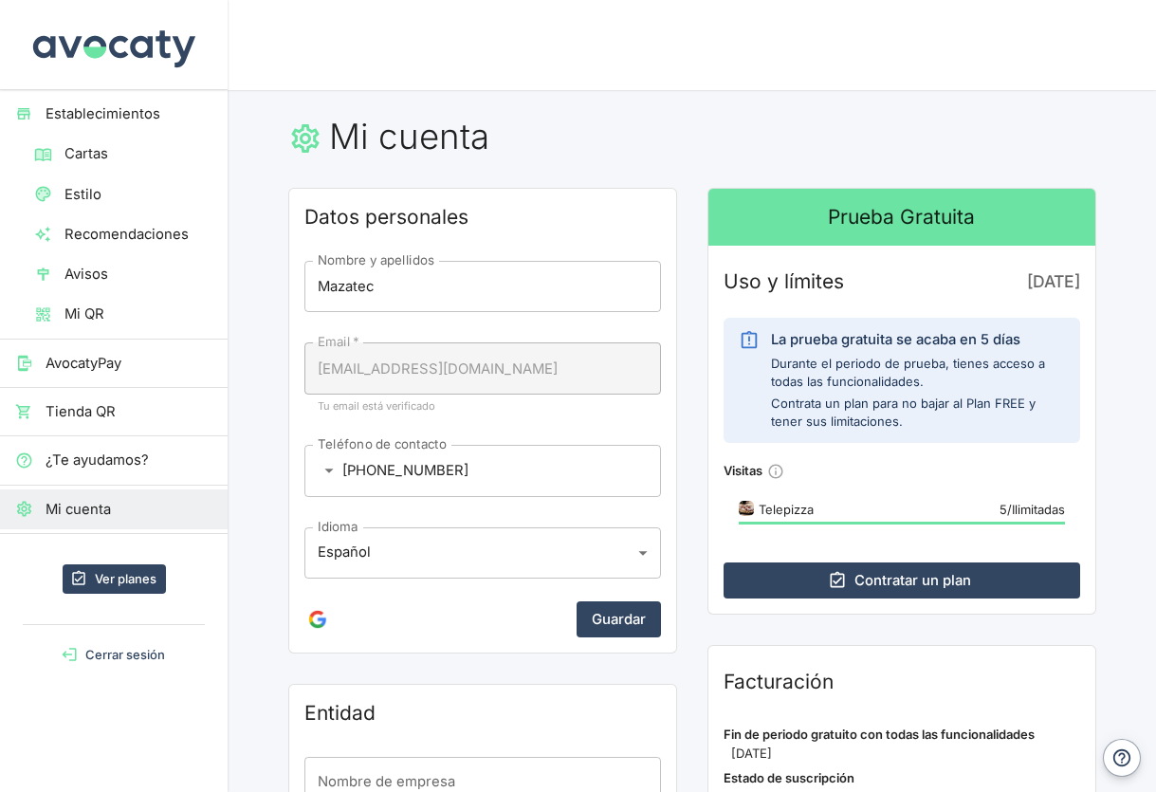
click at [128, 364] on span "AvocatyPay" at bounding box center [129, 363] width 167 height 21
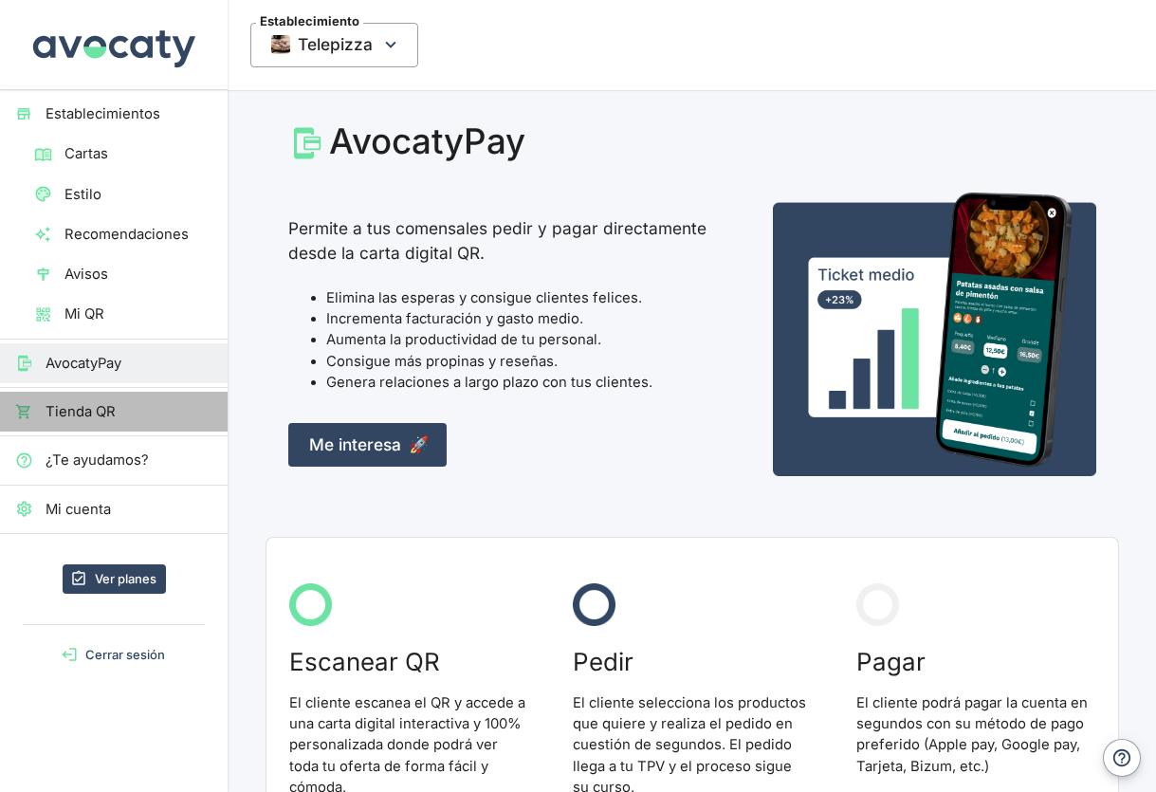
click at [130, 418] on span "Tienda QR" at bounding box center [129, 411] width 167 height 21
click at [123, 119] on span "Establecimientos" at bounding box center [129, 113] width 167 height 21
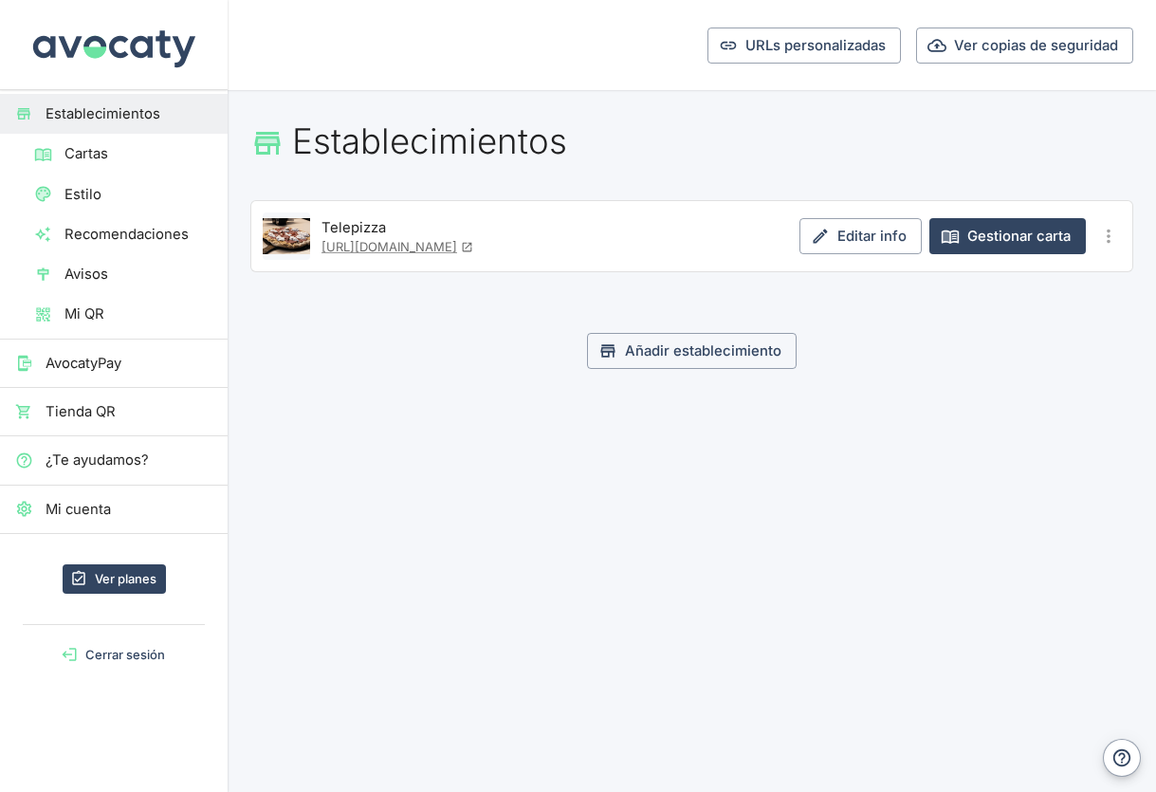
click at [114, 512] on span "Mi cuenta" at bounding box center [129, 509] width 167 height 21
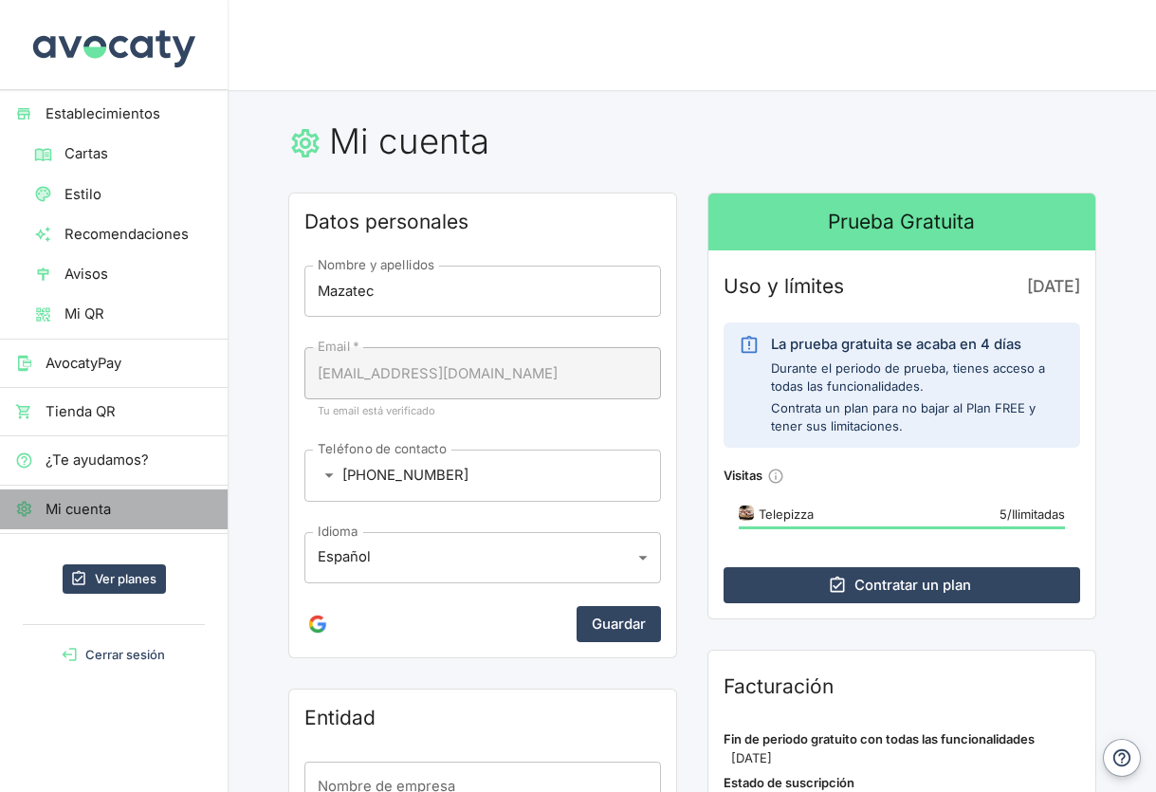
click at [98, 514] on span "Mi cuenta" at bounding box center [129, 509] width 167 height 21
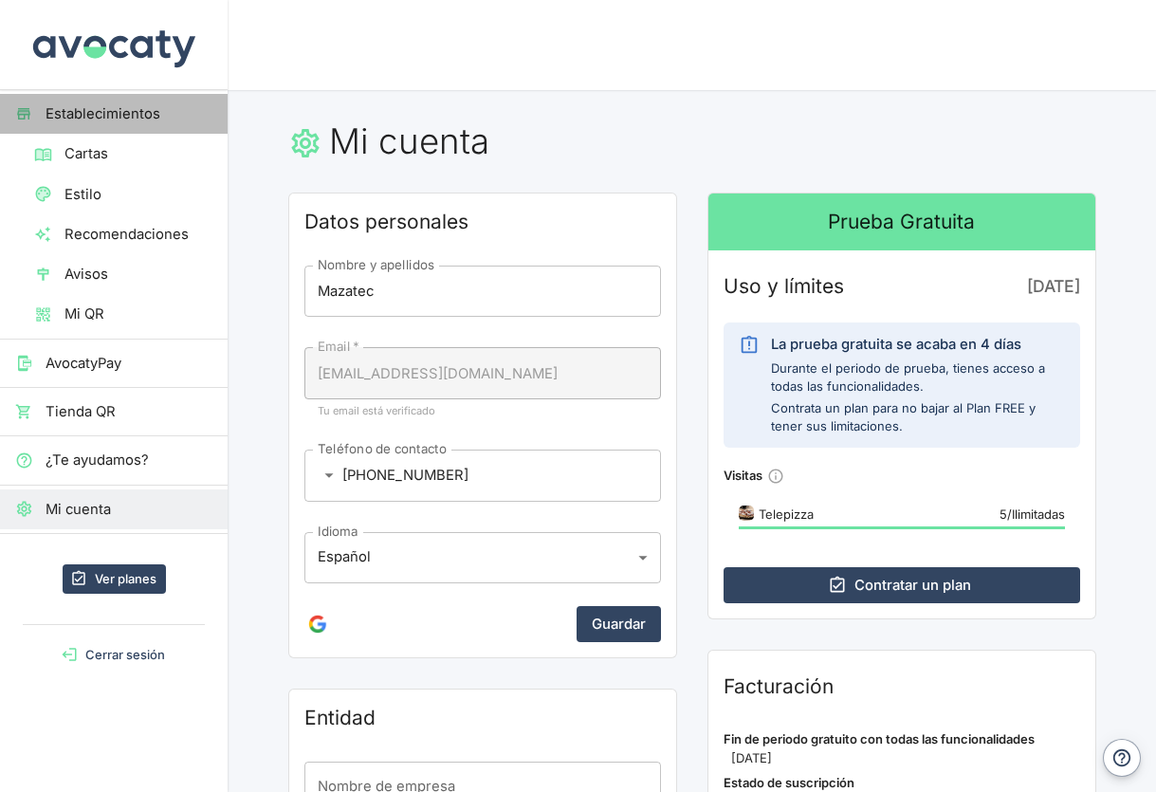
click at [99, 118] on span "Establecimientos" at bounding box center [129, 113] width 167 height 21
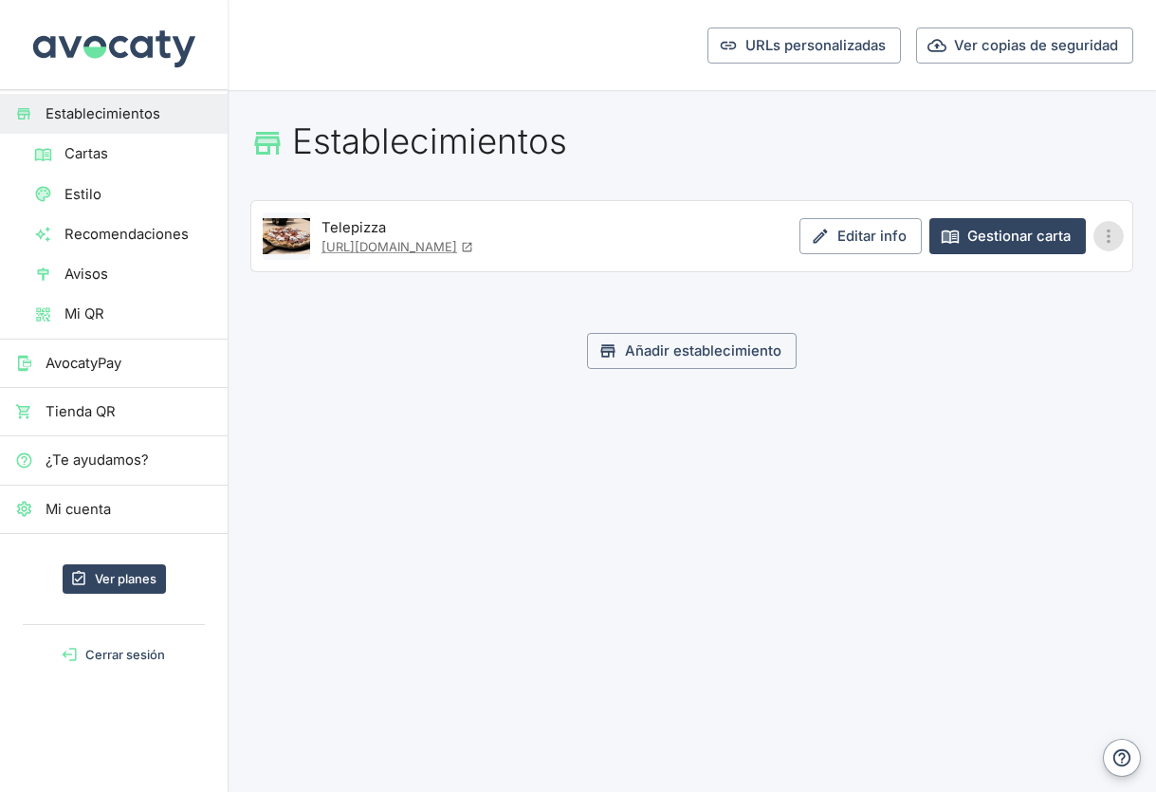
click at [1112, 230] on icon "Más opciones" at bounding box center [1108, 236] width 21 height 21
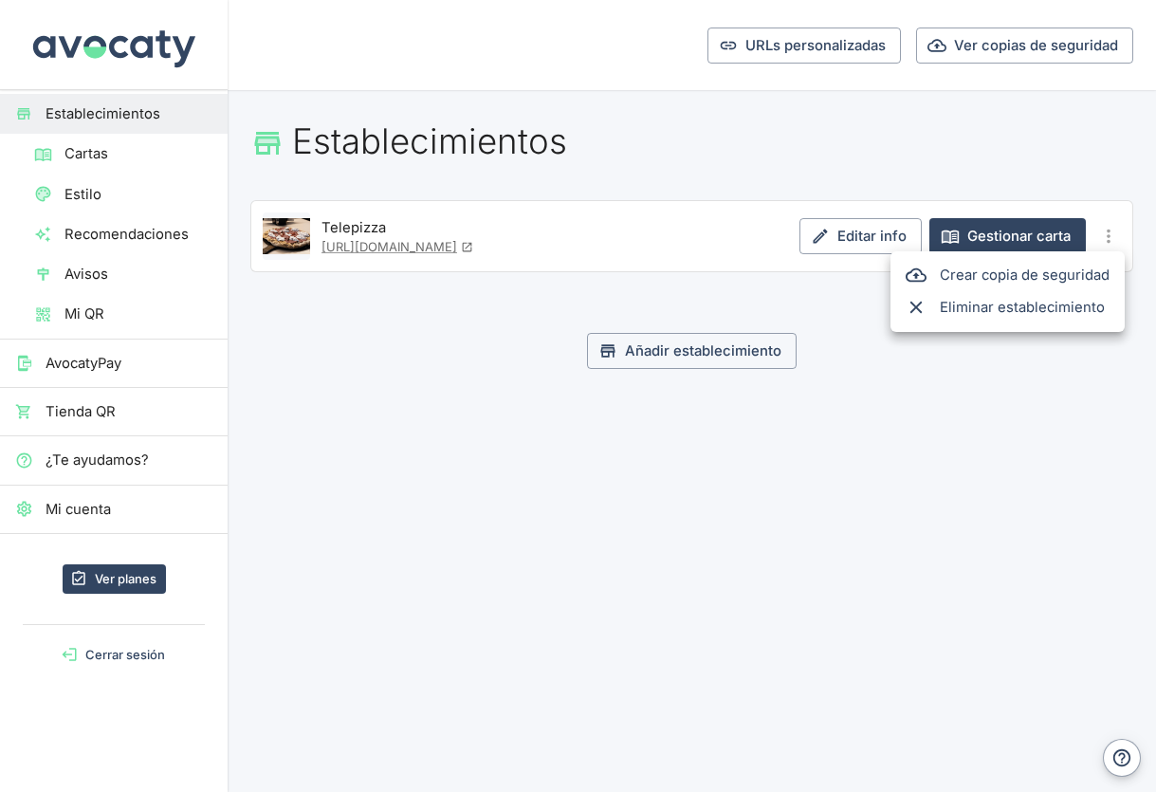
click at [855, 362] on div at bounding box center [578, 396] width 1156 height 792
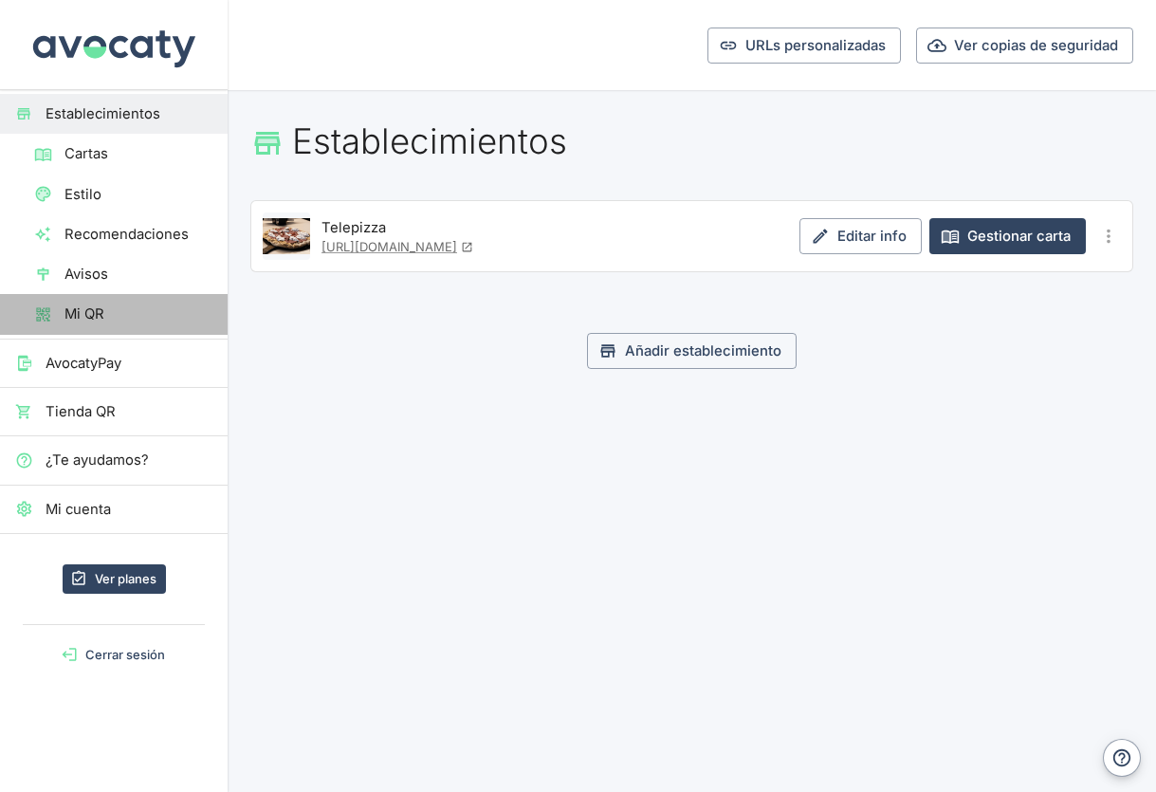
click at [104, 314] on span "Mi QR" at bounding box center [138, 313] width 148 height 21
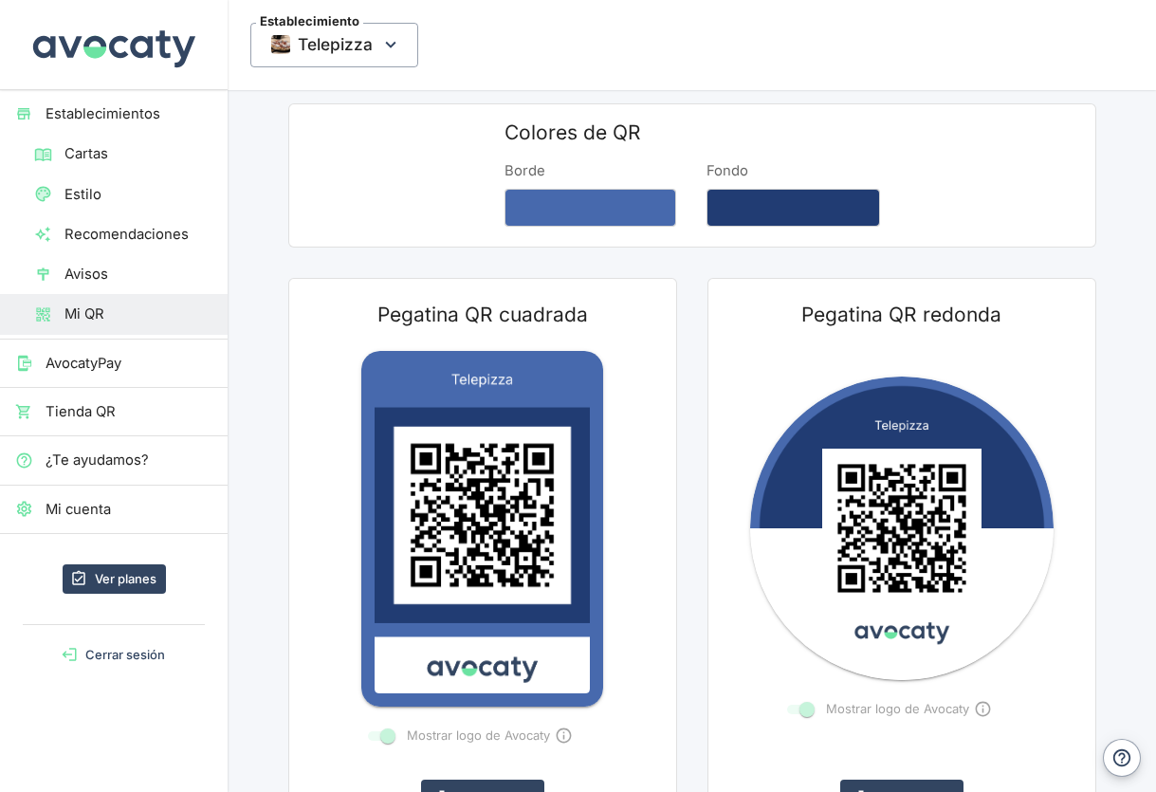
scroll to position [28, 0]
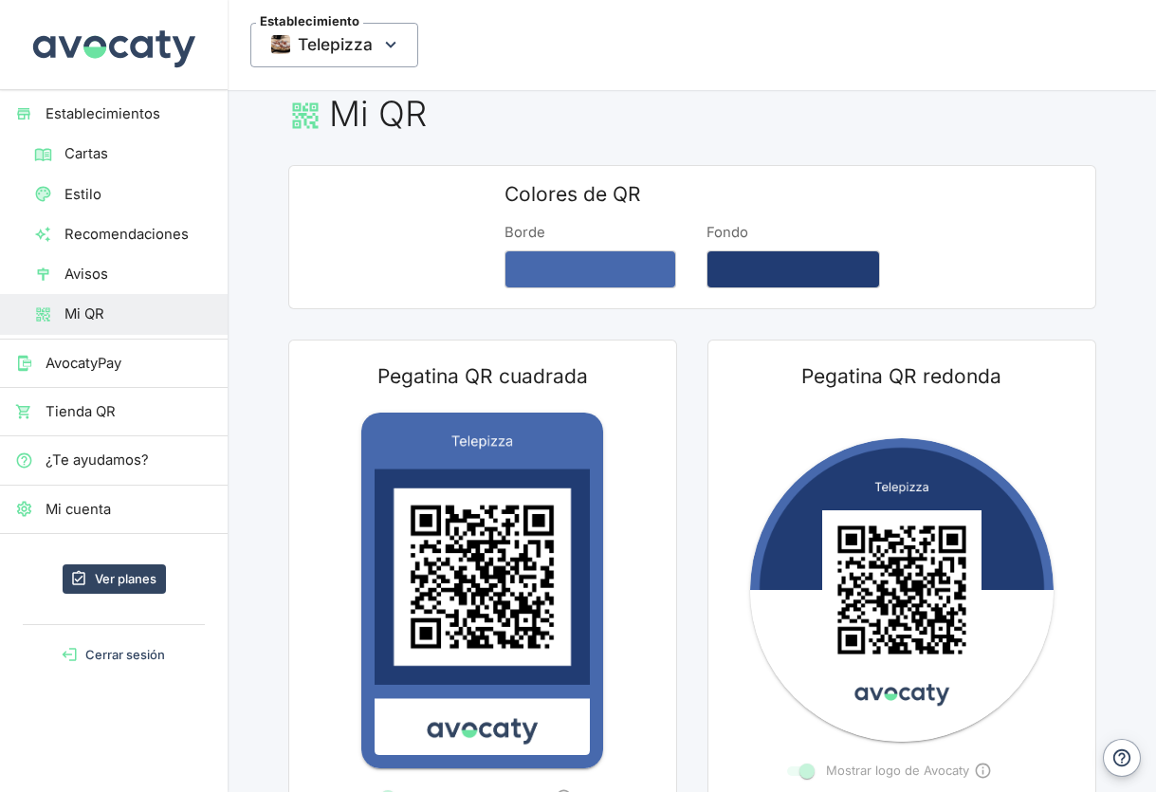
click at [105, 413] on span "Tienda QR" at bounding box center [129, 411] width 167 height 21
click at [82, 138] on link "Cartas" at bounding box center [114, 154] width 228 height 40
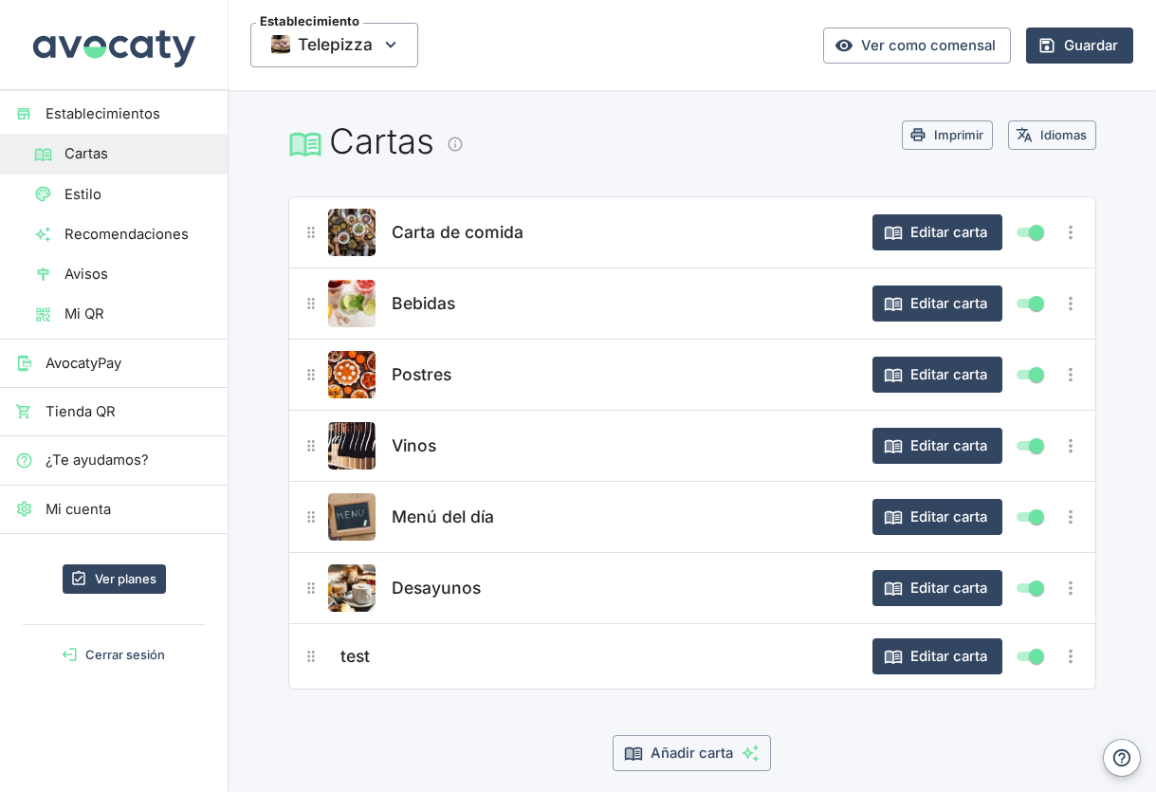
click at [458, 139] on icon "Información" at bounding box center [456, 145] width 18 height 18
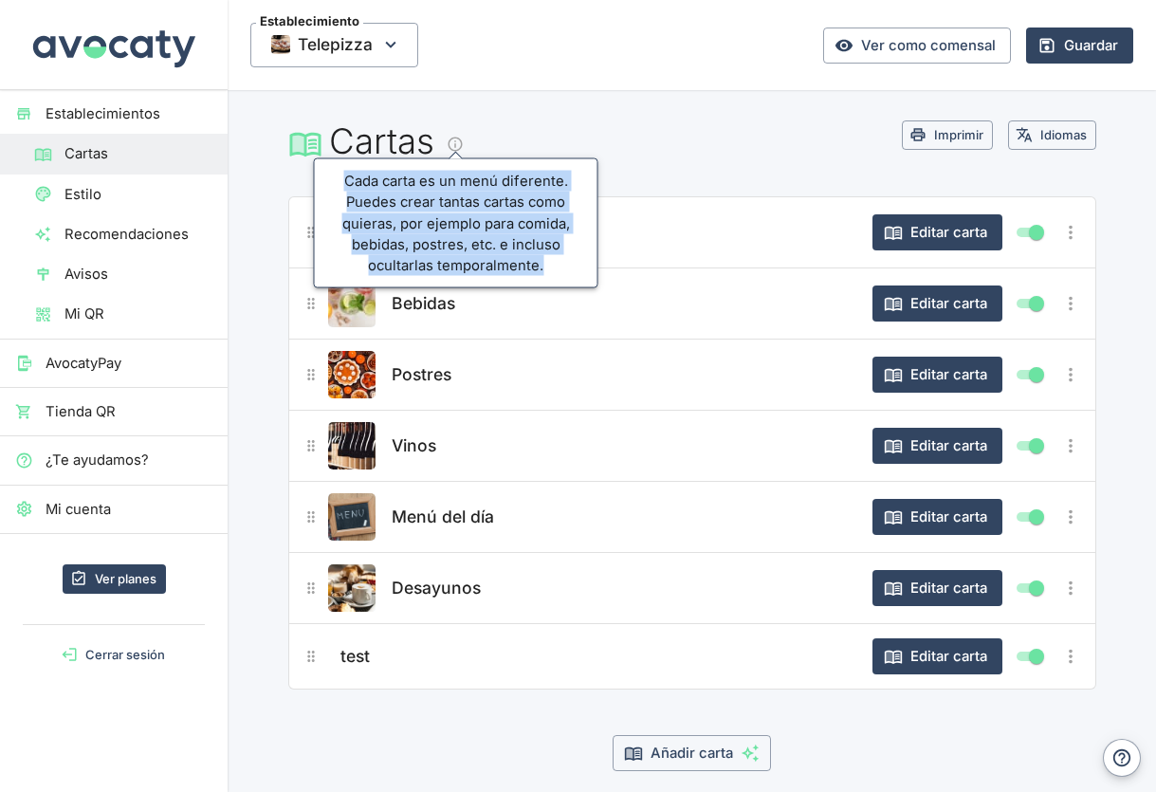
drag, startPoint x: 345, startPoint y: 180, endPoint x: 556, endPoint y: 265, distance: 226.8
click at [556, 266] on div "Cada carta es un menú diferente. Puedes crear tantas cartas como quieras, por e…" at bounding box center [456, 223] width 285 height 130
copy div "Cada carta es un menú diferente. Puedes crear tantas cartas como quieras, por e…"
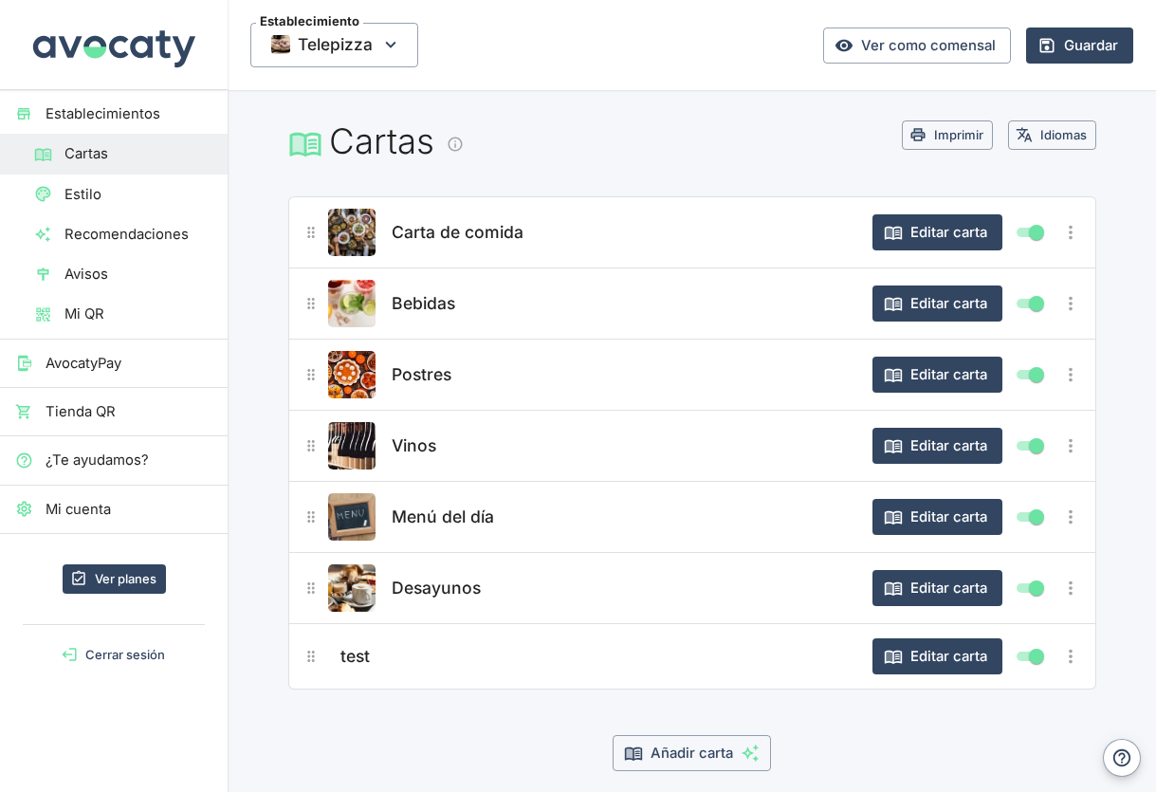
click at [112, 188] on span "Estilo" at bounding box center [138, 194] width 148 height 21
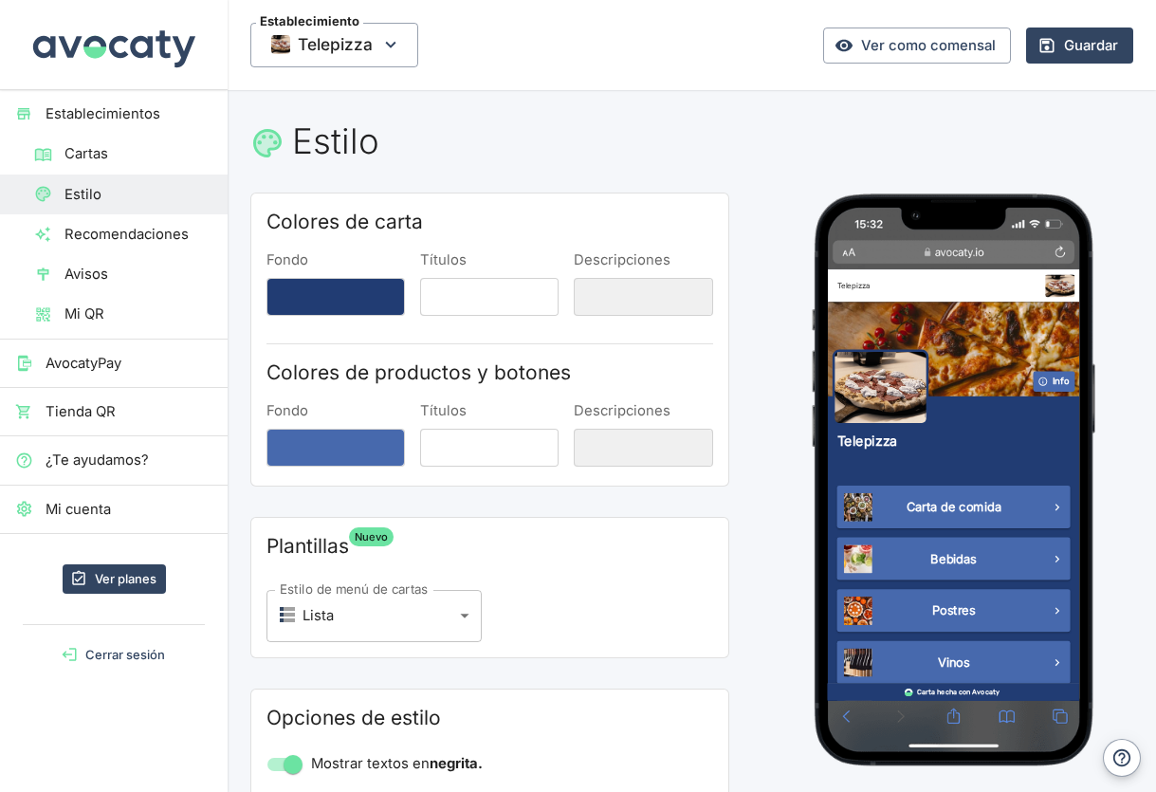
click at [119, 159] on span "Cartas" at bounding box center [138, 153] width 148 height 21
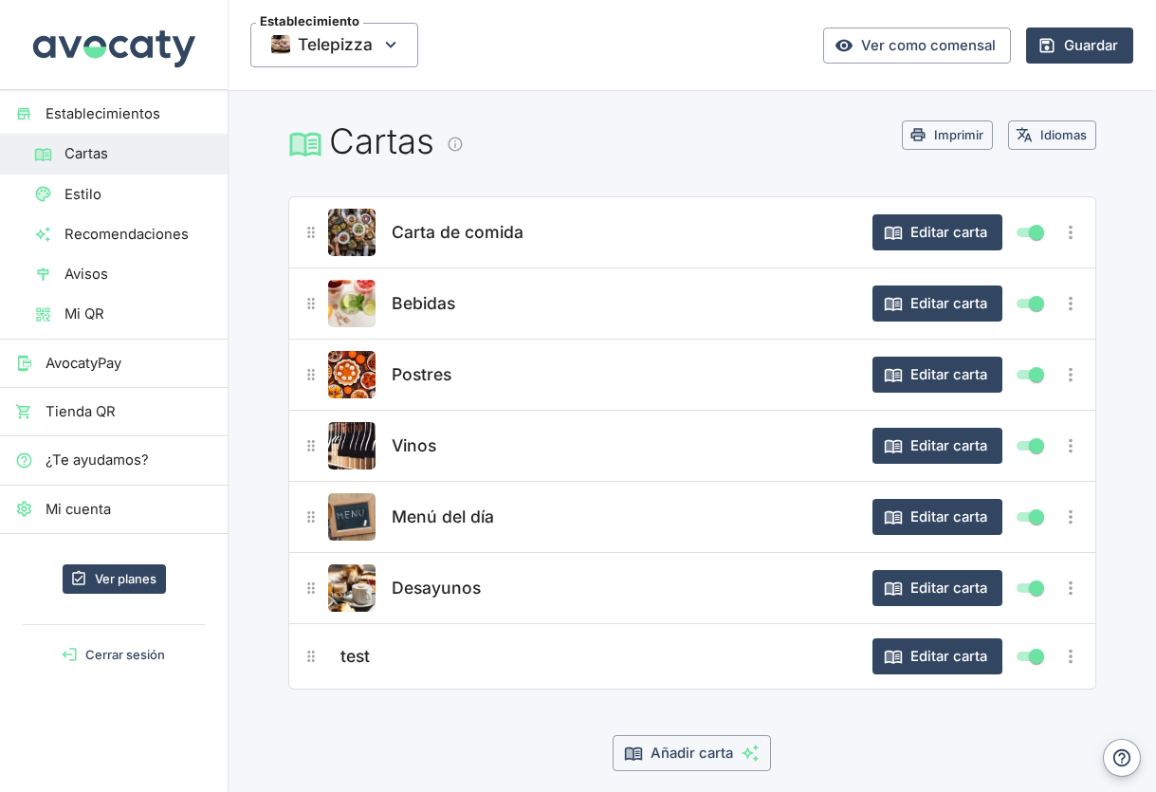
click at [376, 145] on h1 "Cartas" at bounding box center [595, 141] width 614 height 42
click at [516, 124] on h1 "Cartas" at bounding box center [595, 141] width 614 height 42
click at [344, 230] on img "Editar producto" at bounding box center [351, 232] width 47 height 47
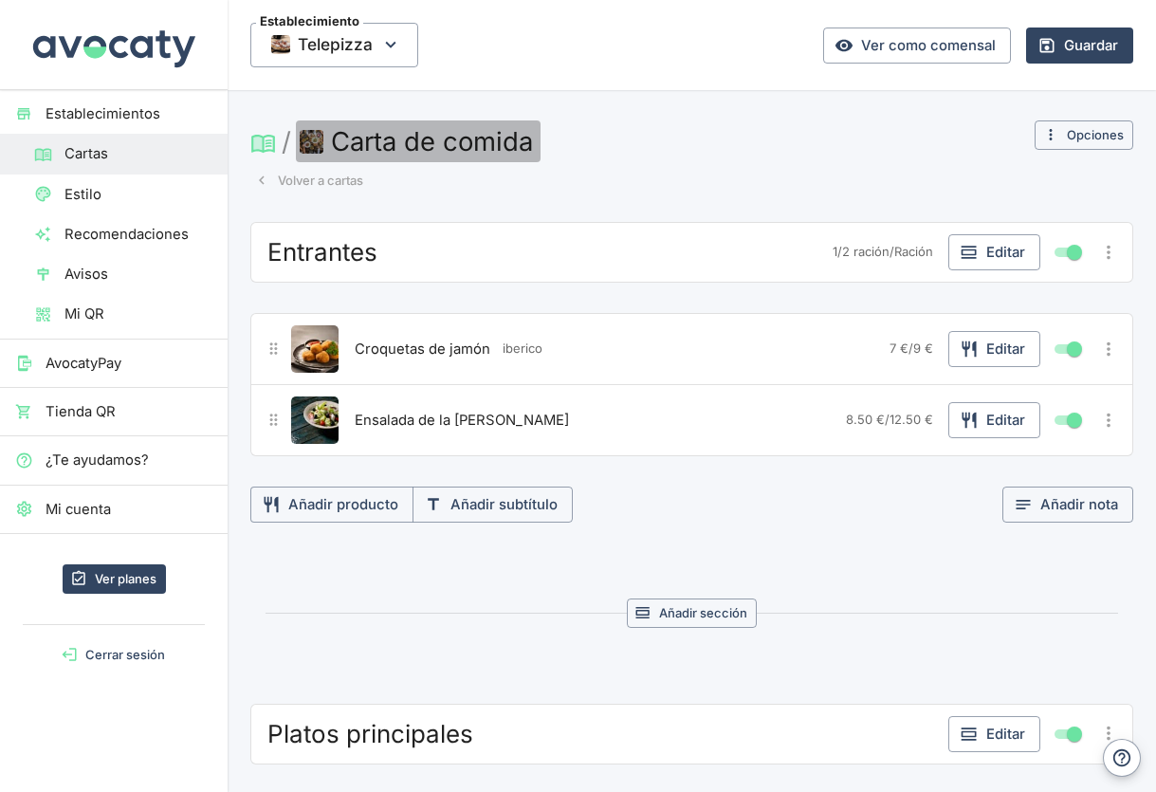
click at [312, 137] on img "button" at bounding box center [312, 142] width 24 height 24
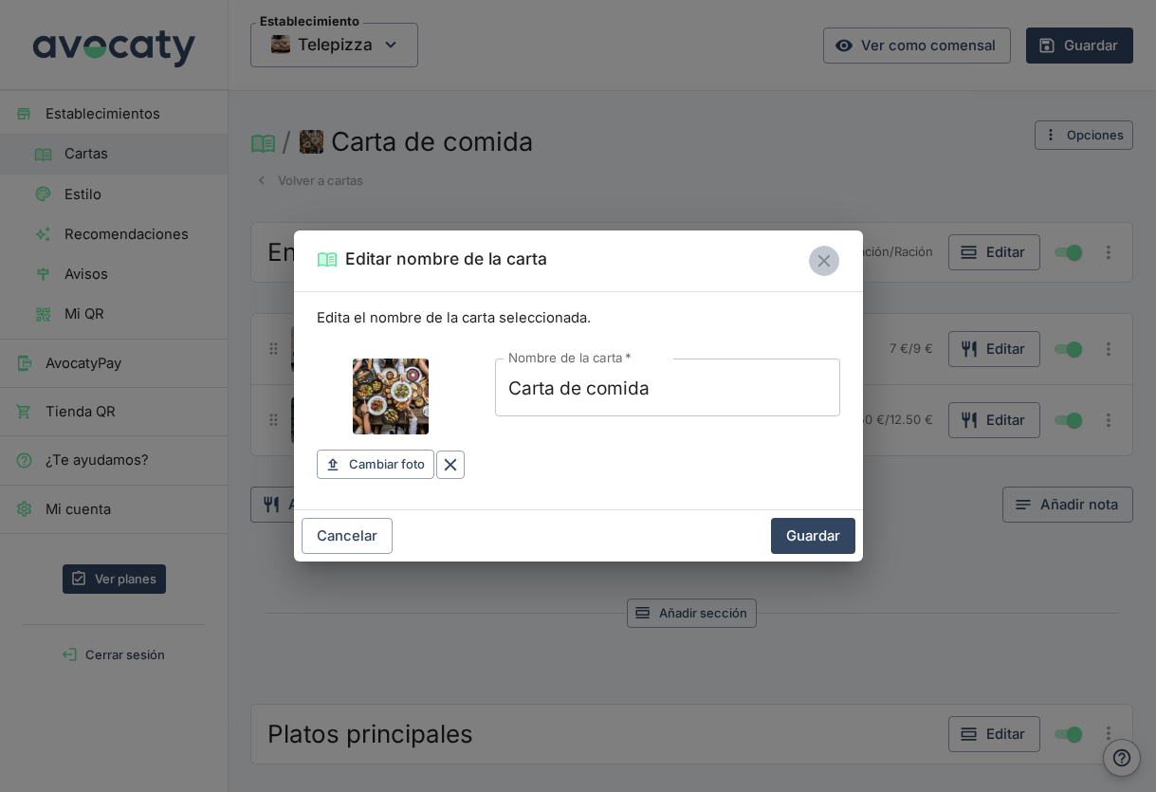
click at [822, 258] on icon "Cerrar" at bounding box center [824, 260] width 12 height 12
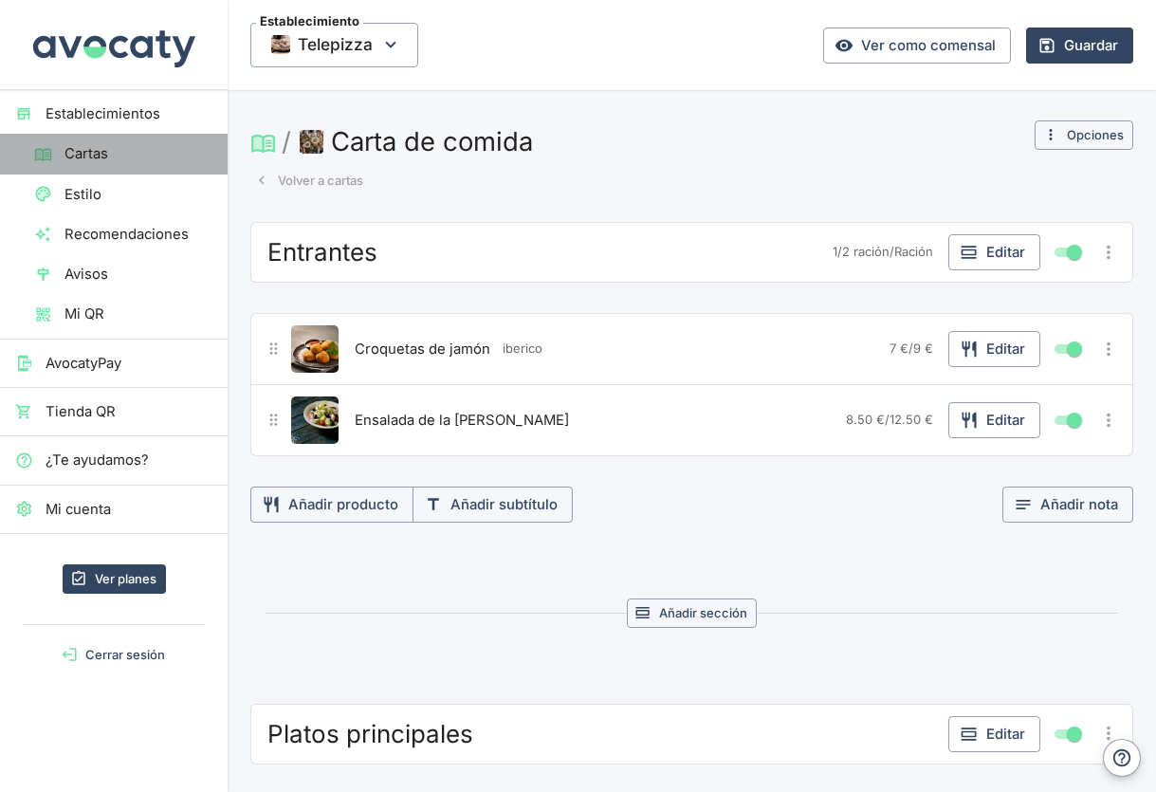
click at [126, 153] on span "Cartas" at bounding box center [138, 153] width 148 height 21
click at [302, 181] on button "Volver a cartas" at bounding box center [309, 180] width 118 height 29
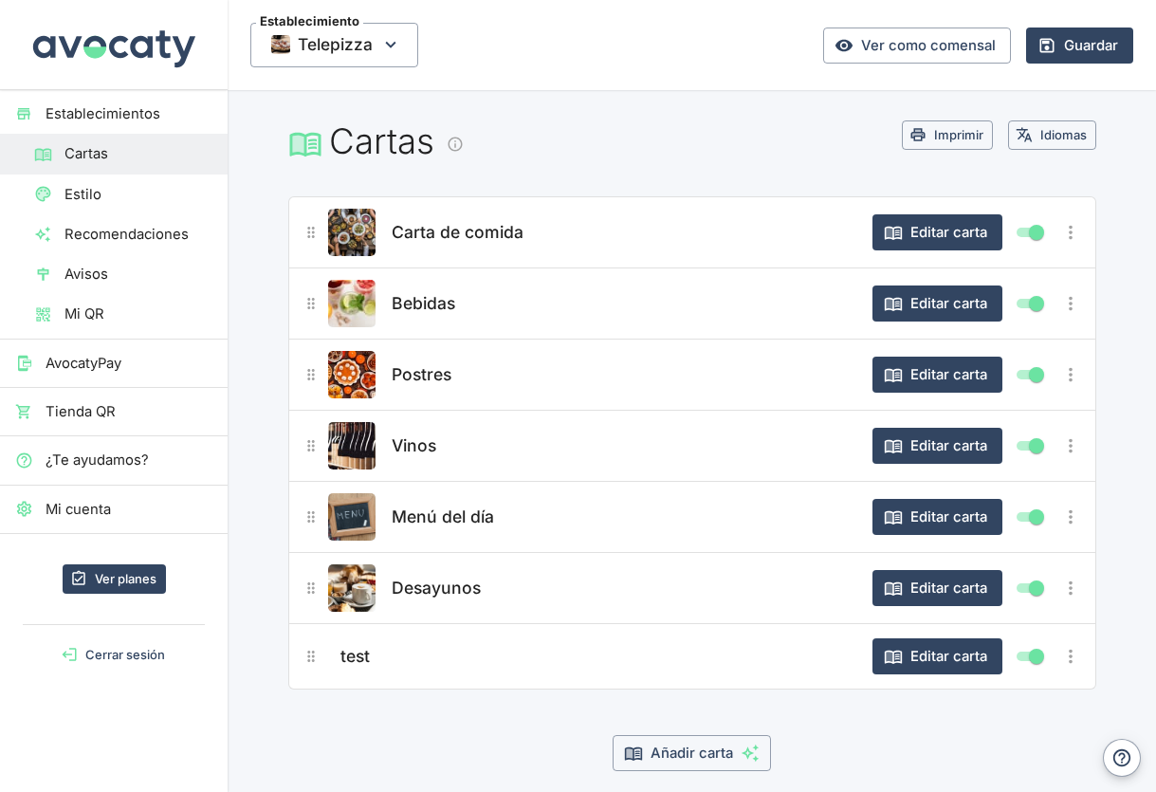
click at [459, 138] on icon "Información" at bounding box center [456, 144] width 14 height 14
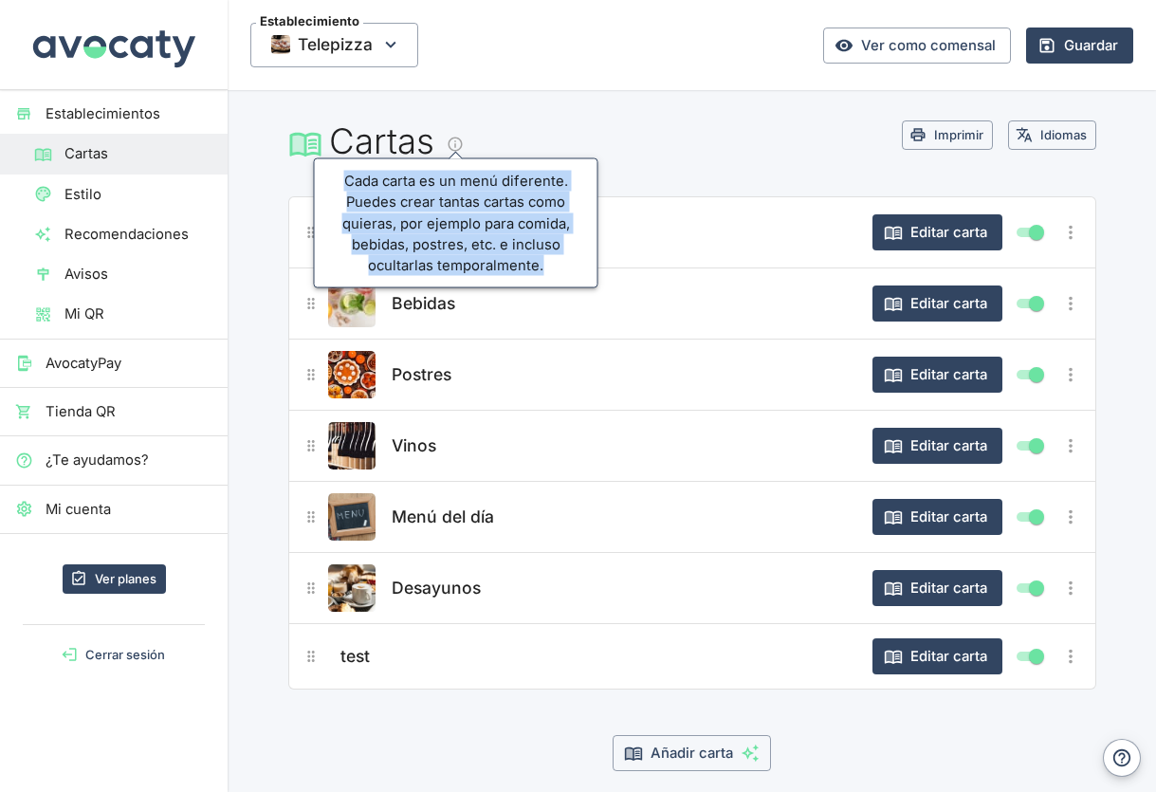
drag, startPoint x: 347, startPoint y: 181, endPoint x: 566, endPoint y: 281, distance: 240.6
click at [566, 281] on div "Cada carta es un menú diferente. Puedes crear tantas cartas como quieras, por e…" at bounding box center [456, 223] width 285 height 130
copy div "Cada carta es un menú diferente. Puedes crear tantas cartas como quieras, por e…"
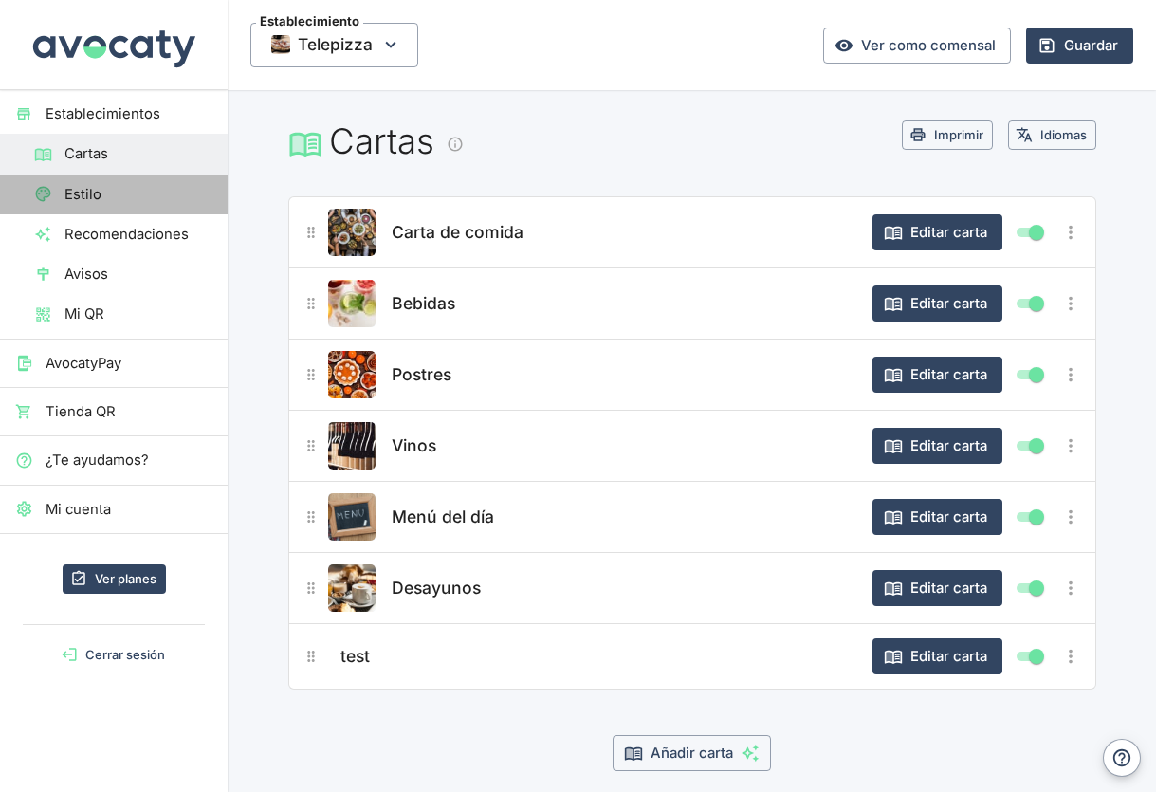
click at [140, 205] on link "Estilo" at bounding box center [114, 194] width 228 height 40
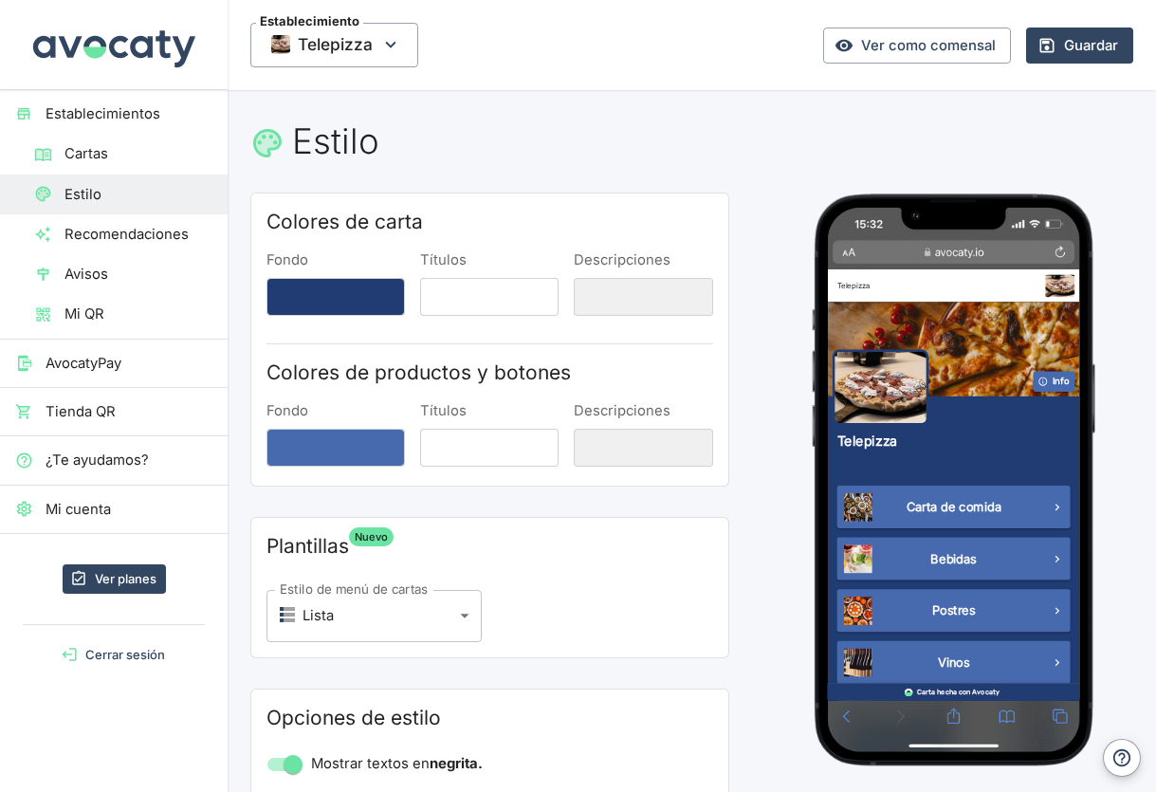
click at [138, 310] on span "Mi QR" at bounding box center [138, 313] width 148 height 21
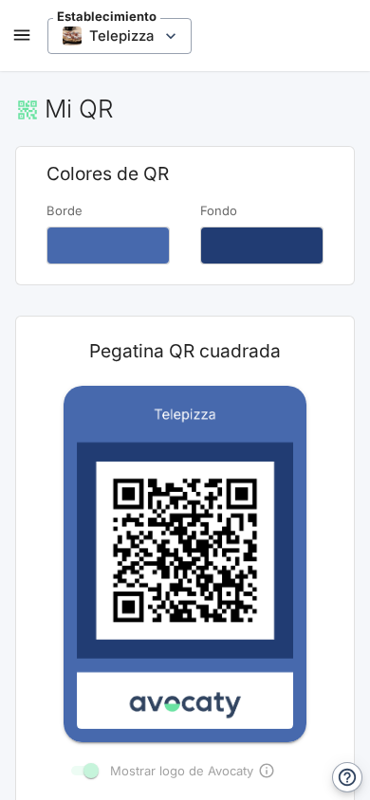
click at [19, 29] on icon "open drawer" at bounding box center [21, 35] width 21 height 21
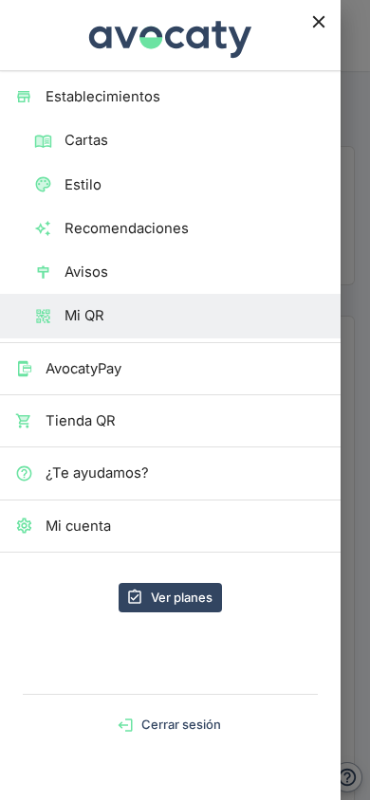
click at [99, 154] on link "Cartas" at bounding box center [170, 141] width 340 height 44
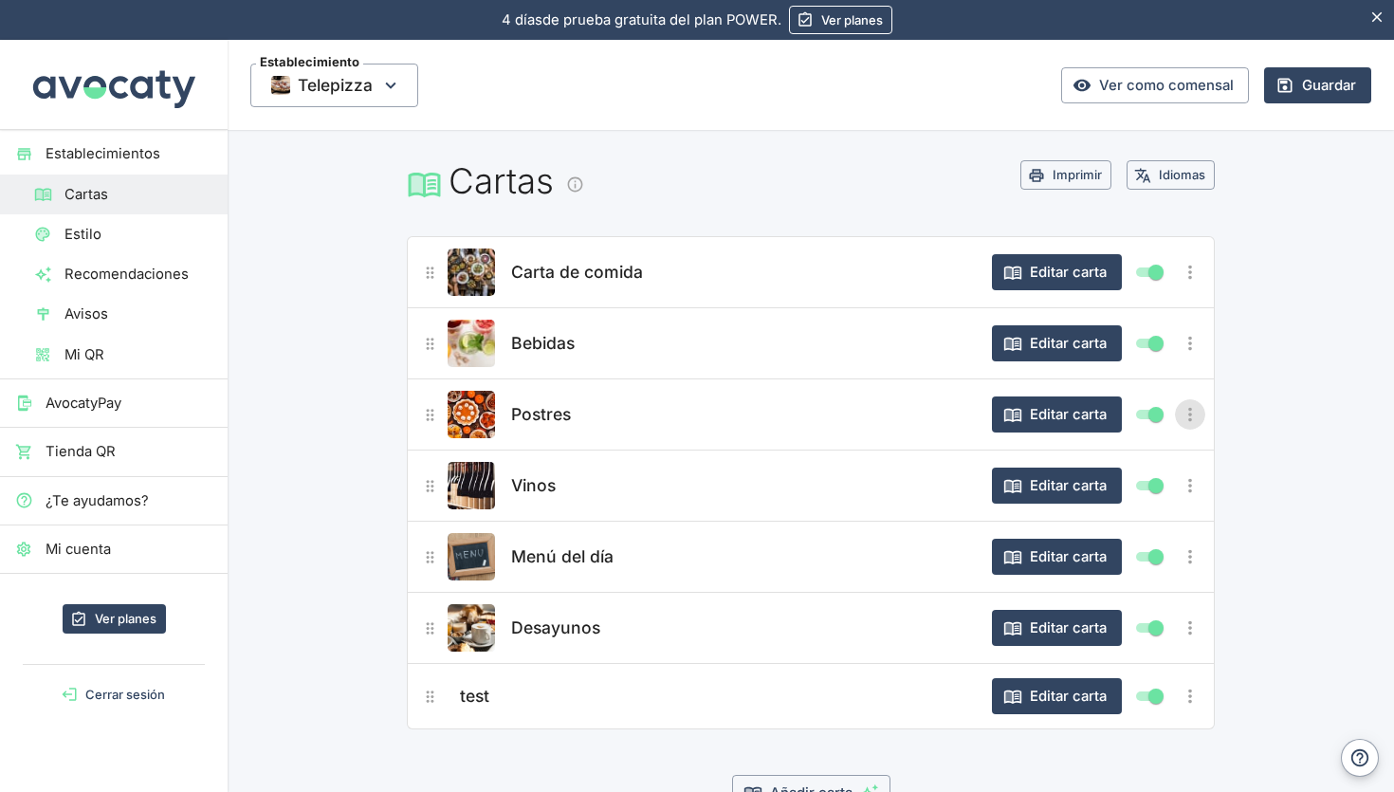
click at [868, 416] on icon "Más opciones" at bounding box center [1190, 414] width 21 height 21
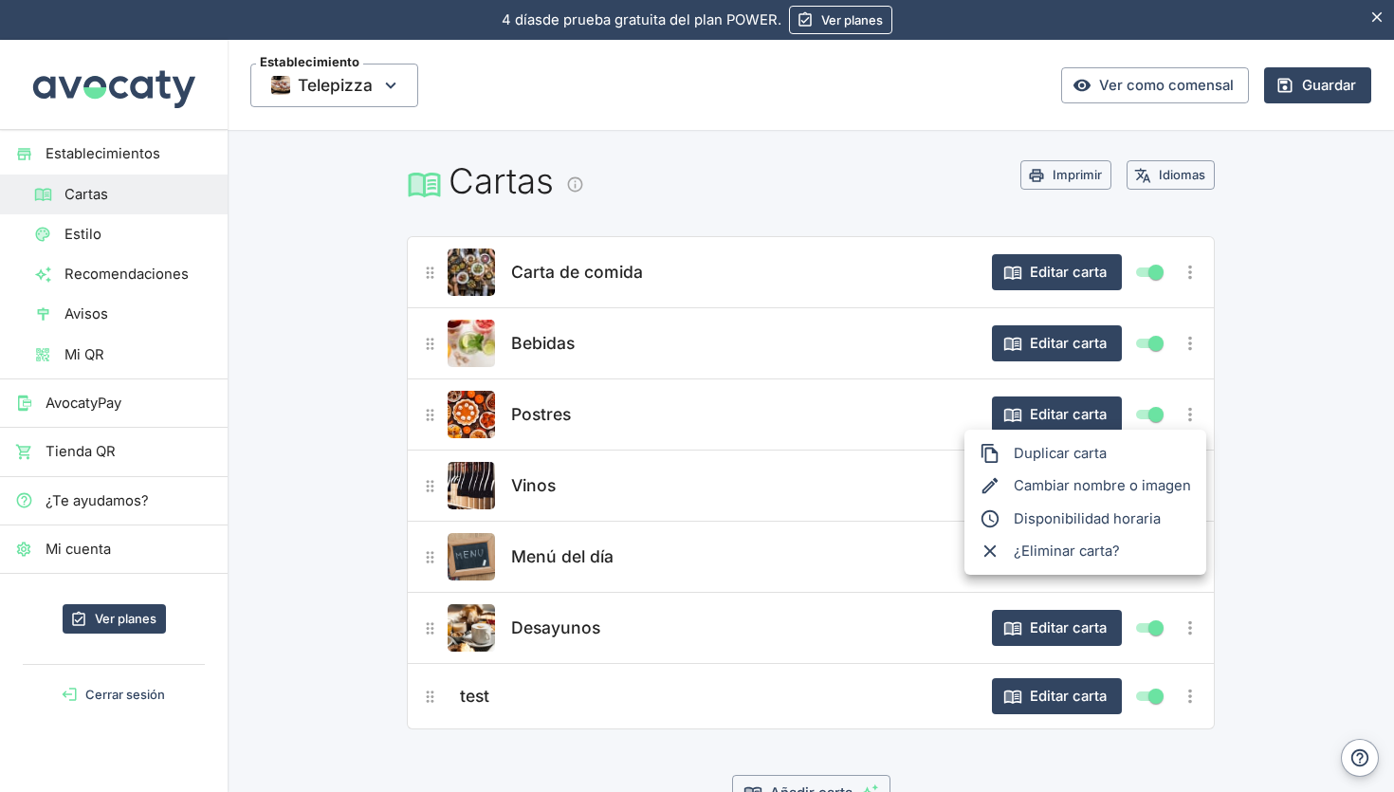
click at [868, 413] on div at bounding box center [697, 396] width 1394 height 792
